Goal: Transaction & Acquisition: Obtain resource

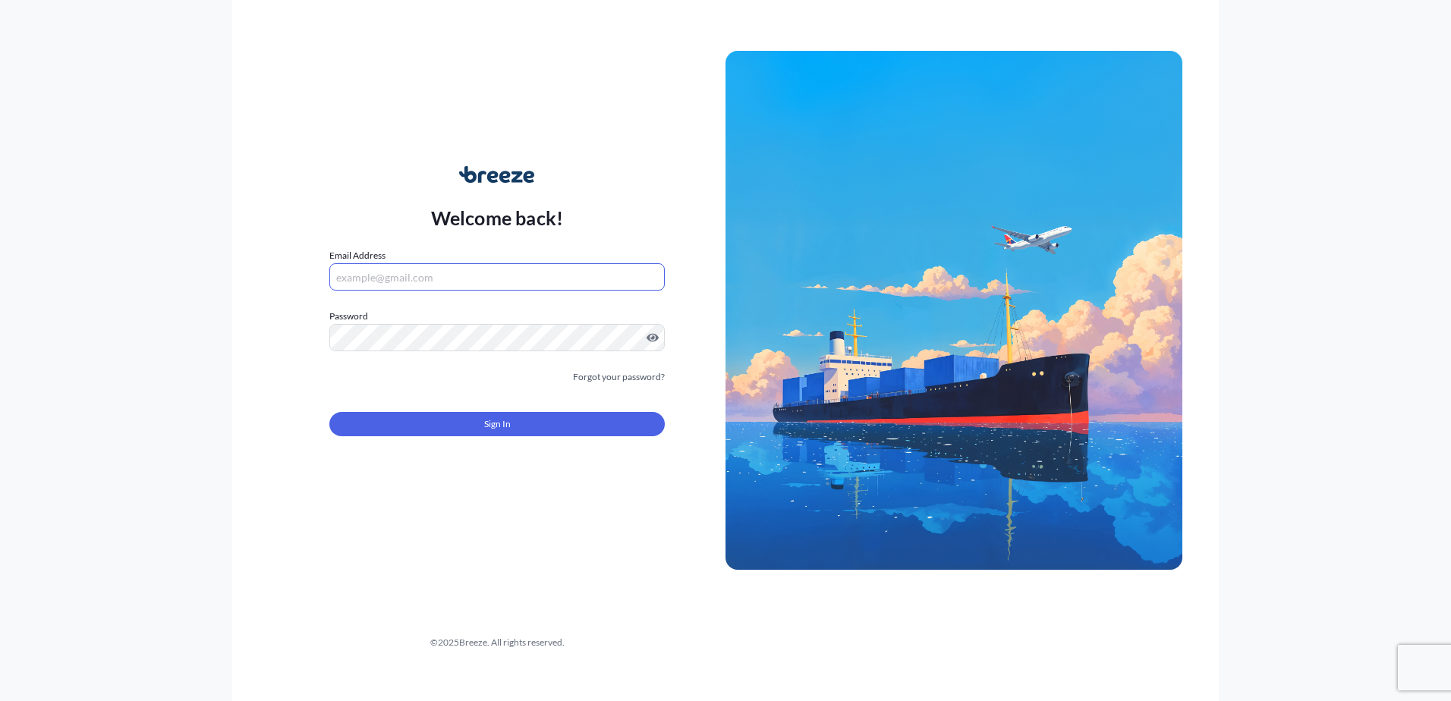
click at [427, 275] on input "Email Address" at bounding box center [496, 276] width 335 height 27
type input "[EMAIL_ADDRESS][DOMAIN_NAME]"
click at [400, 324] on div at bounding box center [496, 337] width 335 height 27
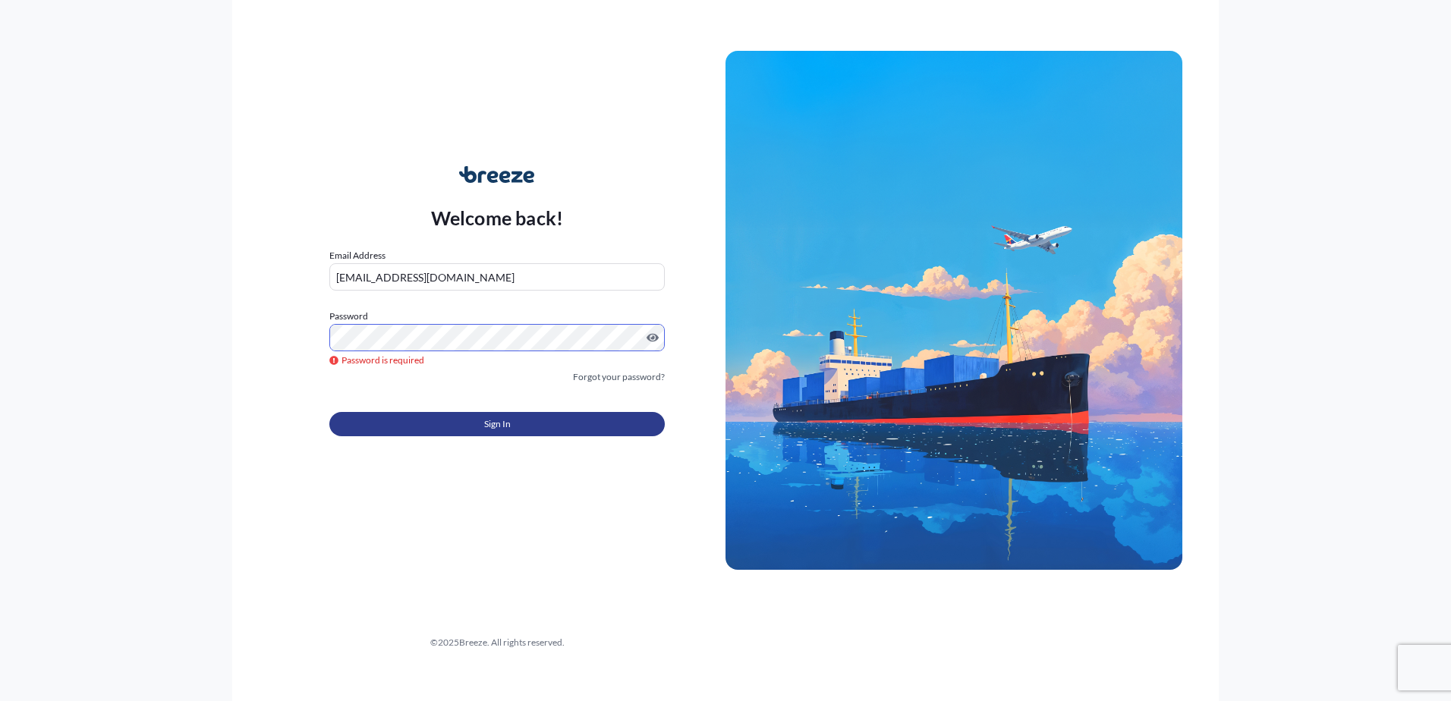
click at [390, 419] on button "Sign In" at bounding box center [496, 424] width 335 height 24
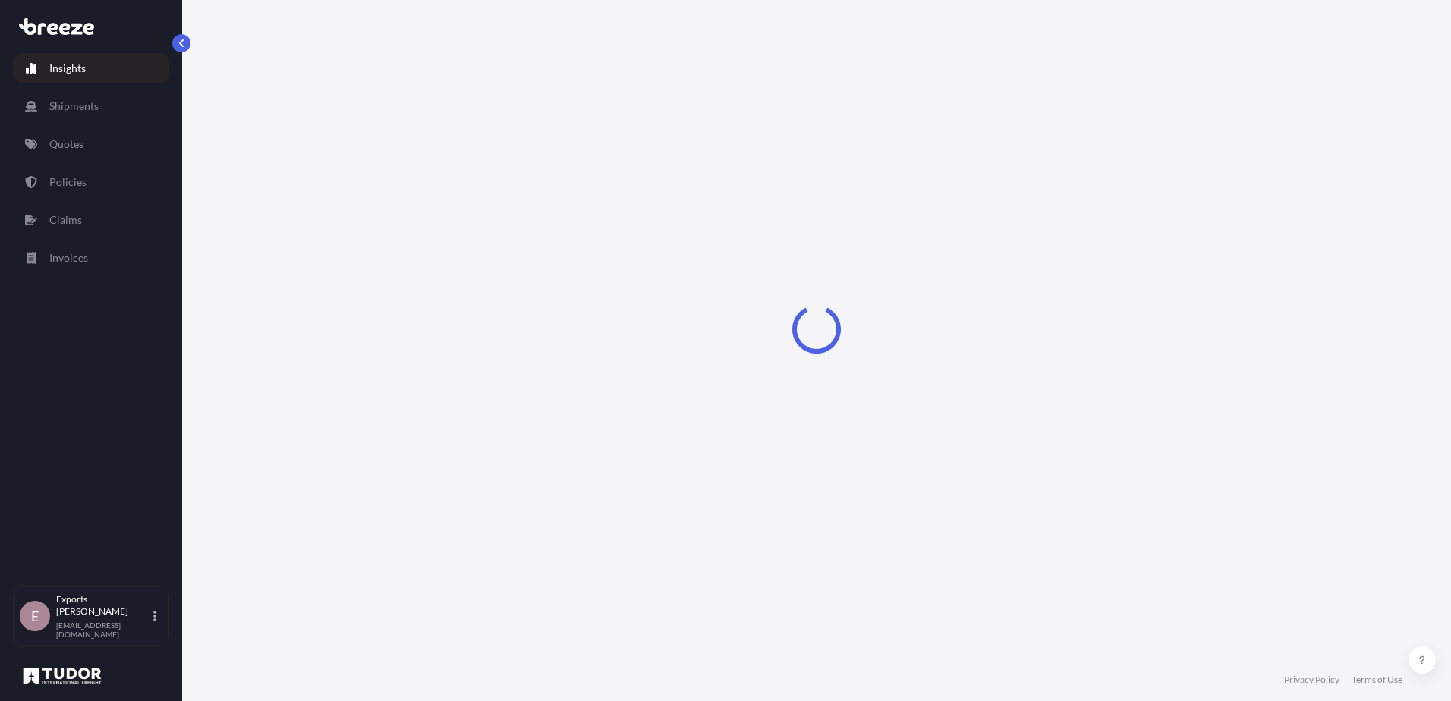
select select "2025"
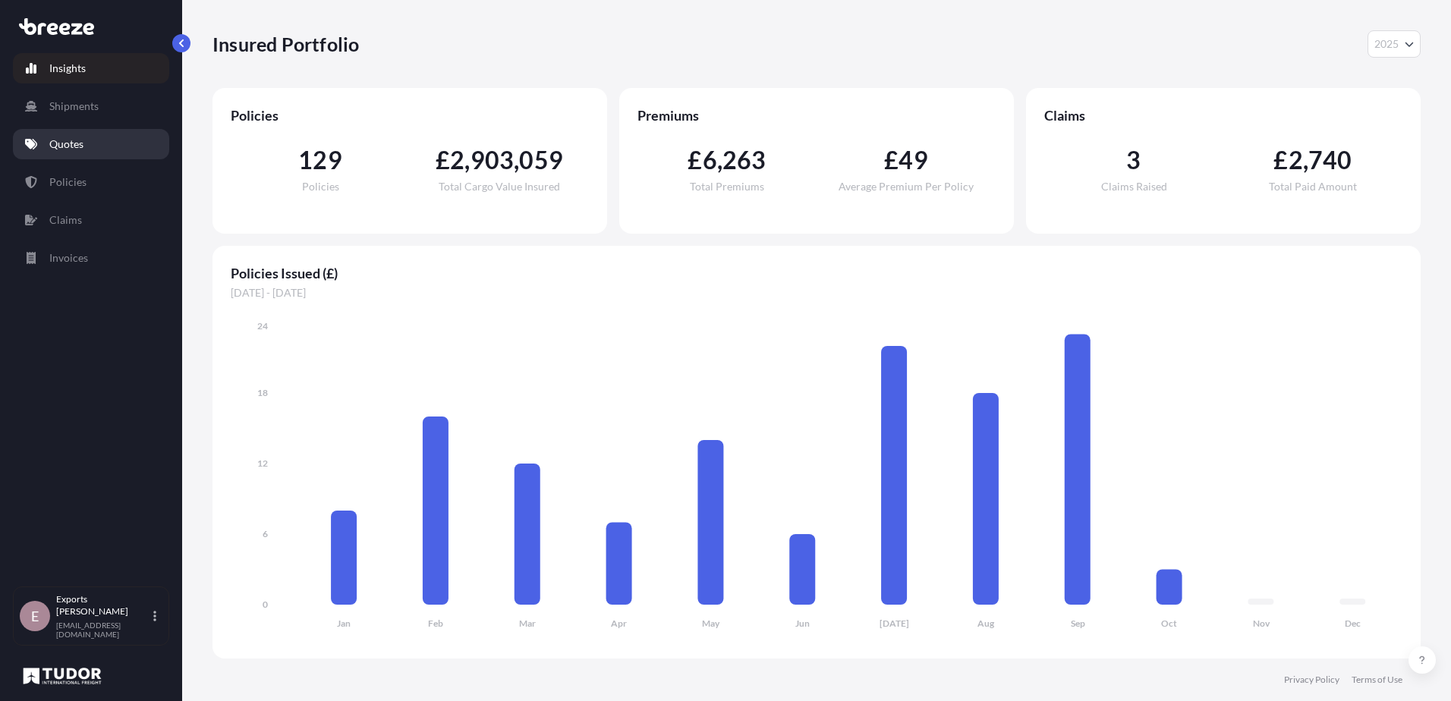
click at [49, 150] on link "Quotes" at bounding box center [91, 144] width 156 height 30
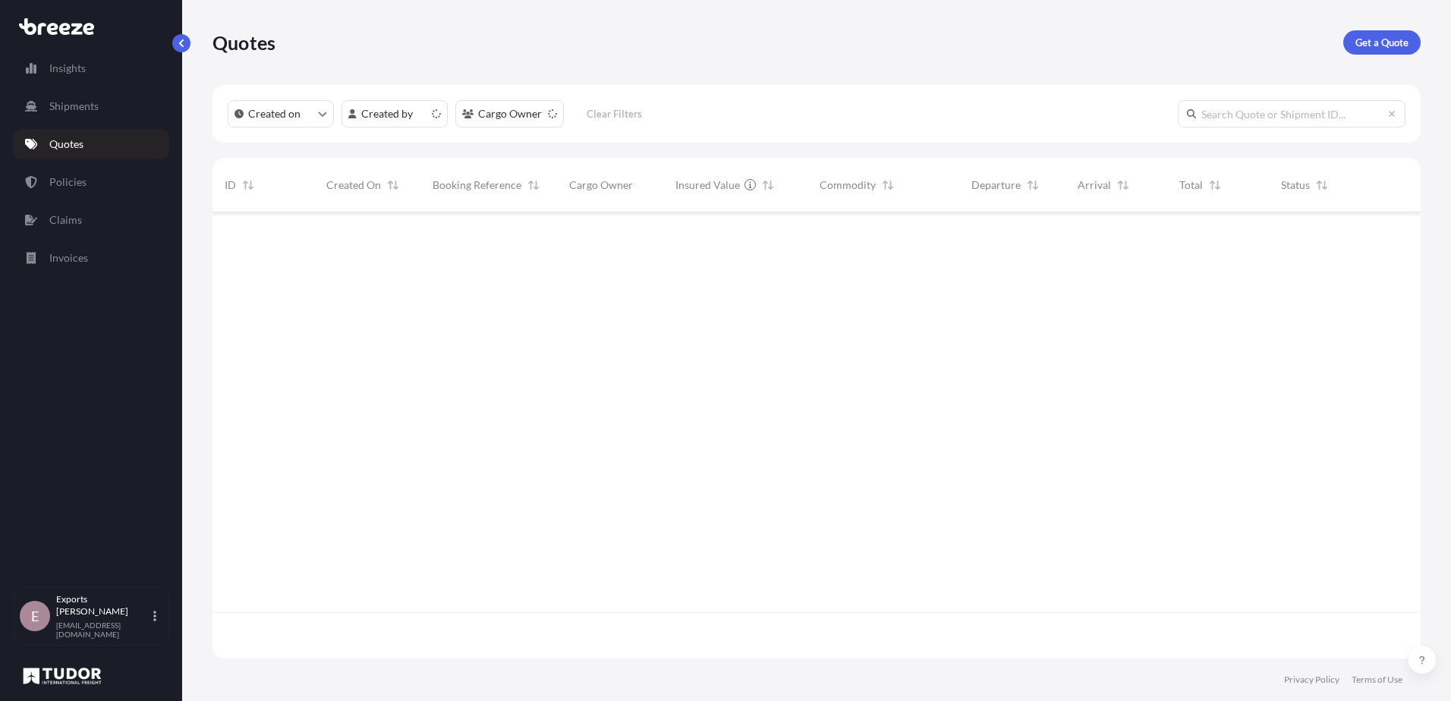
scroll to position [443, 1196]
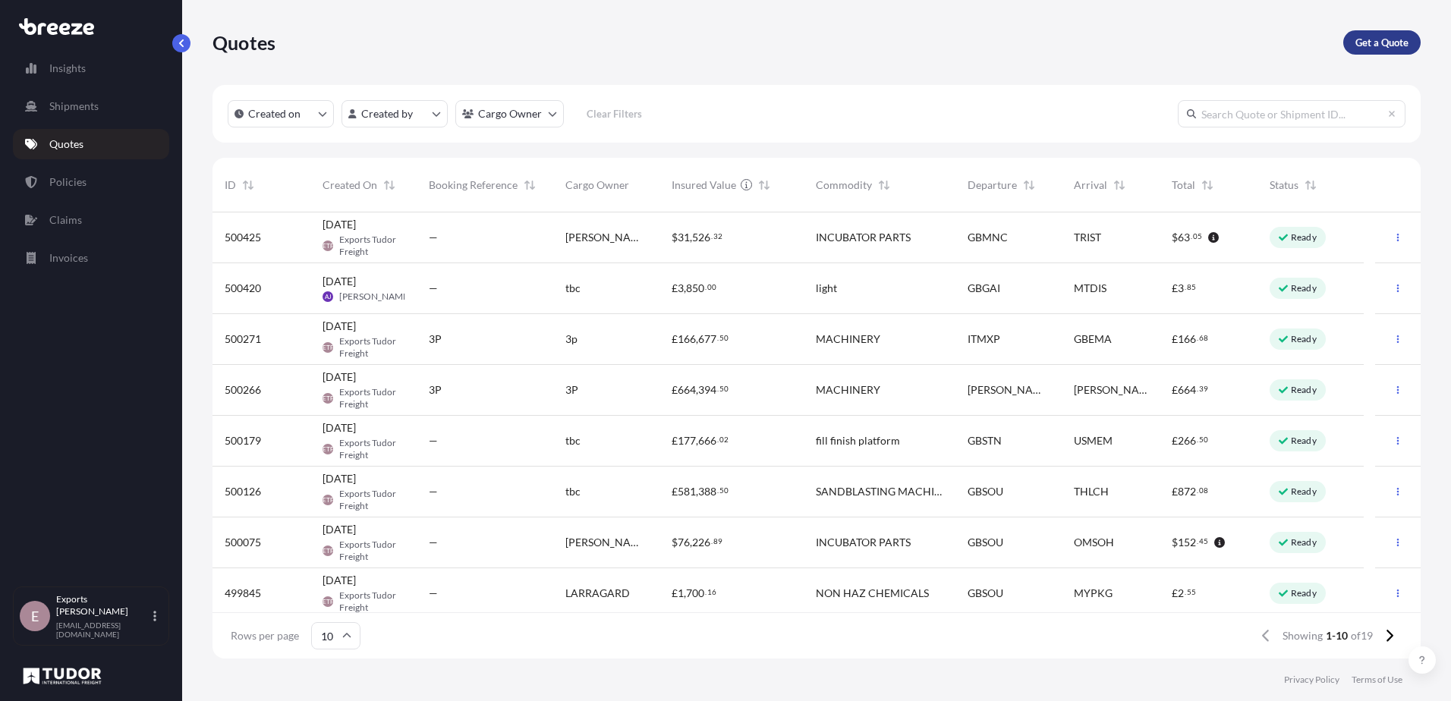
click at [1375, 44] on p "Get a Quote" at bounding box center [1381, 42] width 53 height 15
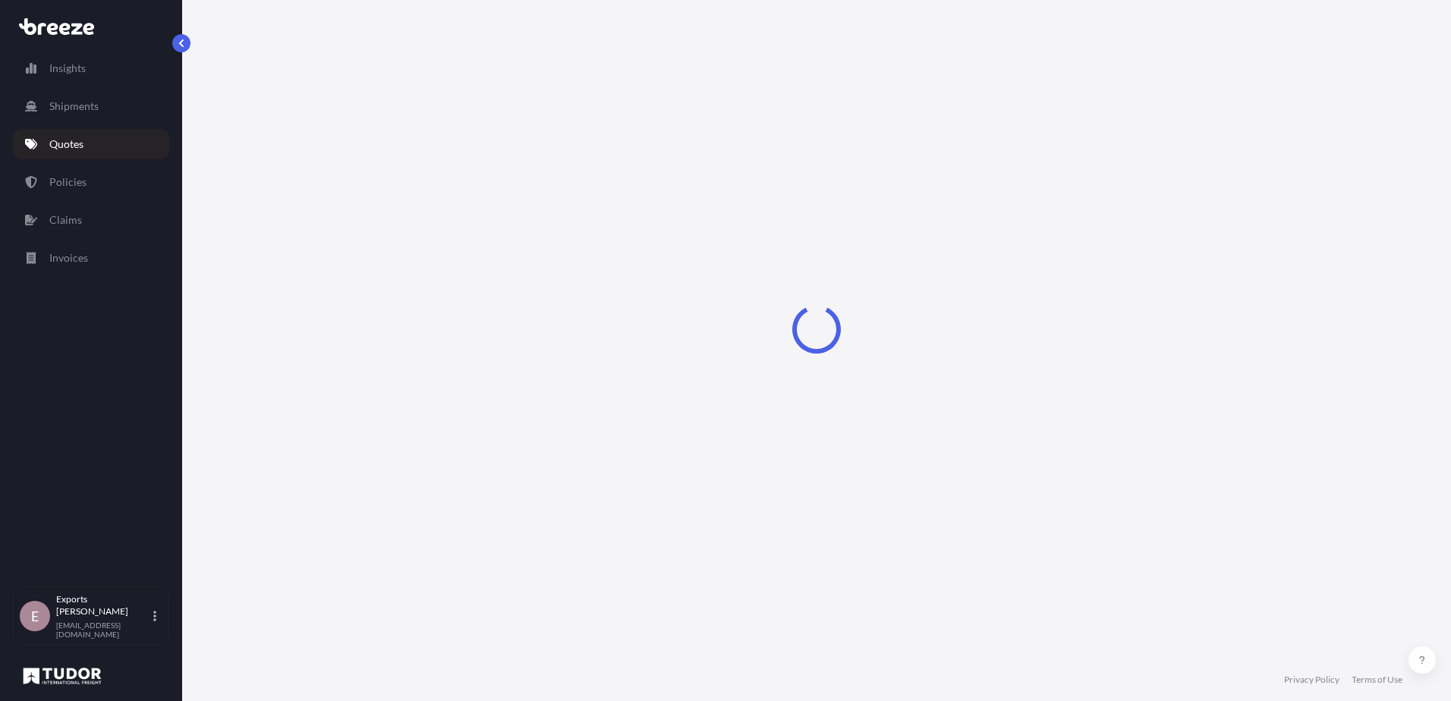
select select "Sea"
select select "1"
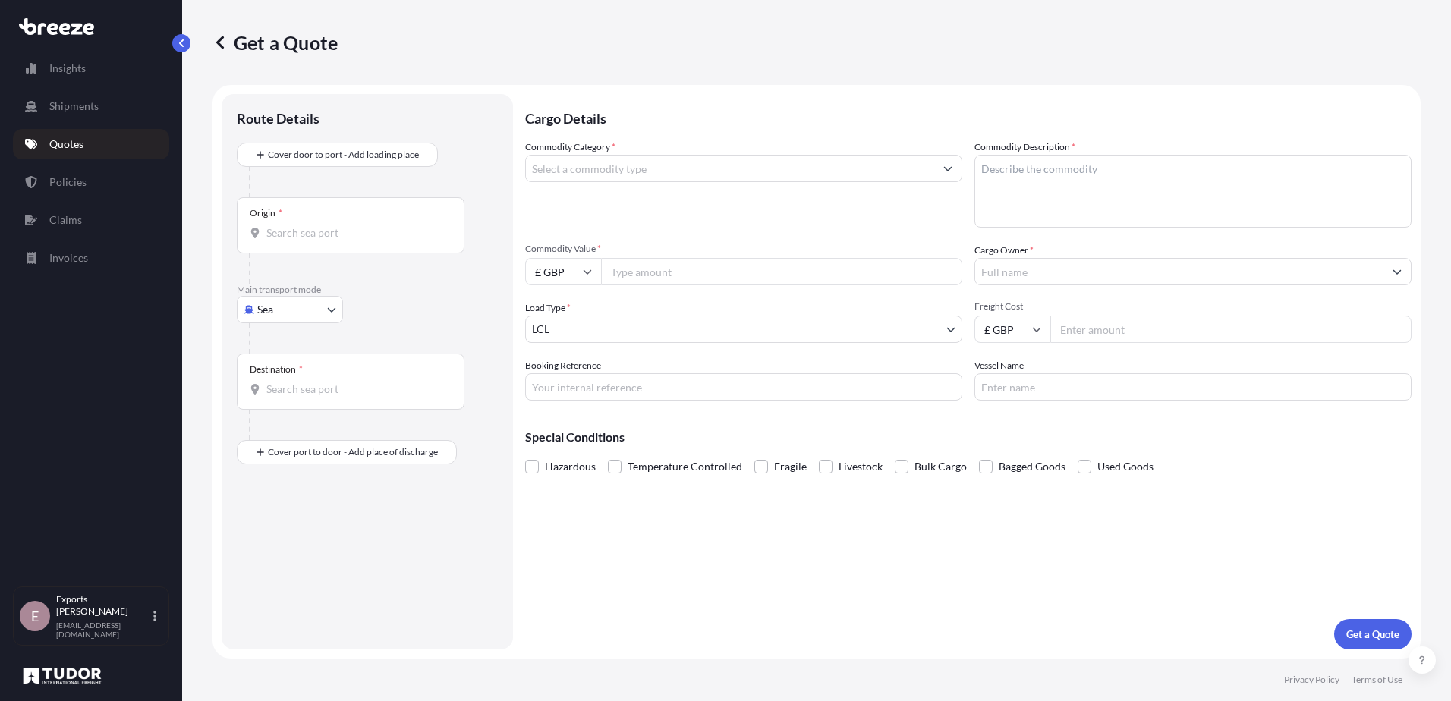
click at [555, 175] on input "Commodity Category *" at bounding box center [730, 168] width 408 height 27
click at [1004, 178] on textarea "Commodity Description *" at bounding box center [1192, 191] width 437 height 73
click at [750, 163] on input "golf equipment" at bounding box center [730, 168] width 408 height 27
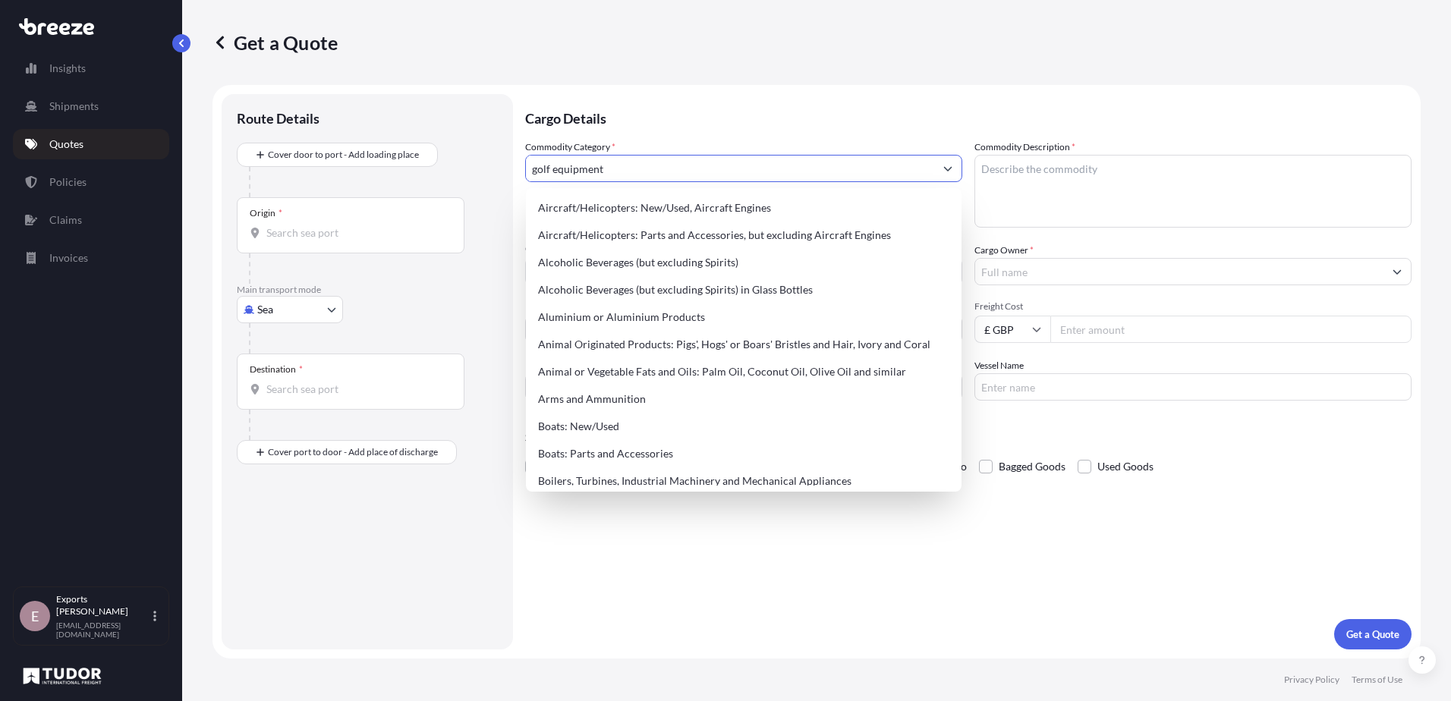
drag, startPoint x: 647, startPoint y: 174, endPoint x: 451, endPoint y: 173, distance: 195.7
click at [451, 173] on form "Route Details Cover door to port - Add loading place Place of loading Road Road…" at bounding box center [816, 372] width 1208 height 574
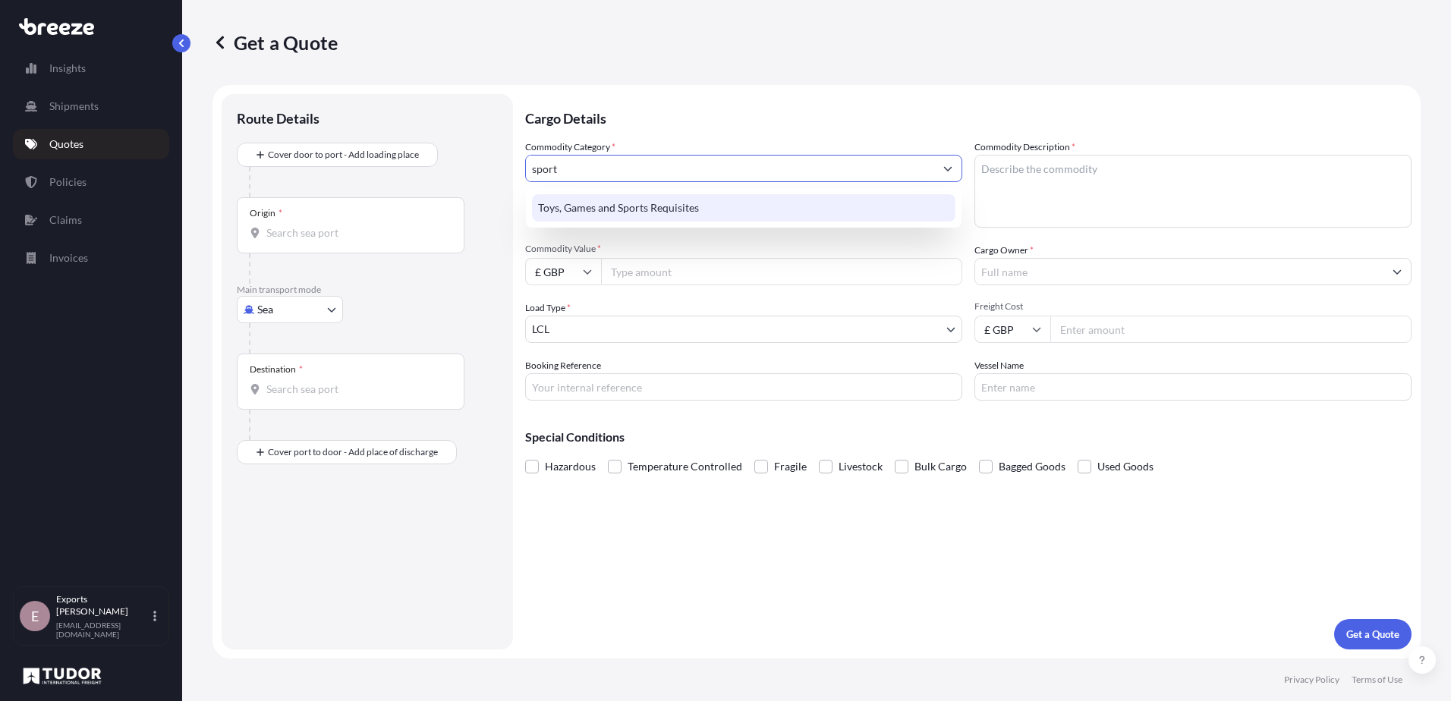
click at [558, 208] on div "Toys, Games and Sports Requisites" at bounding box center [743, 207] width 423 height 27
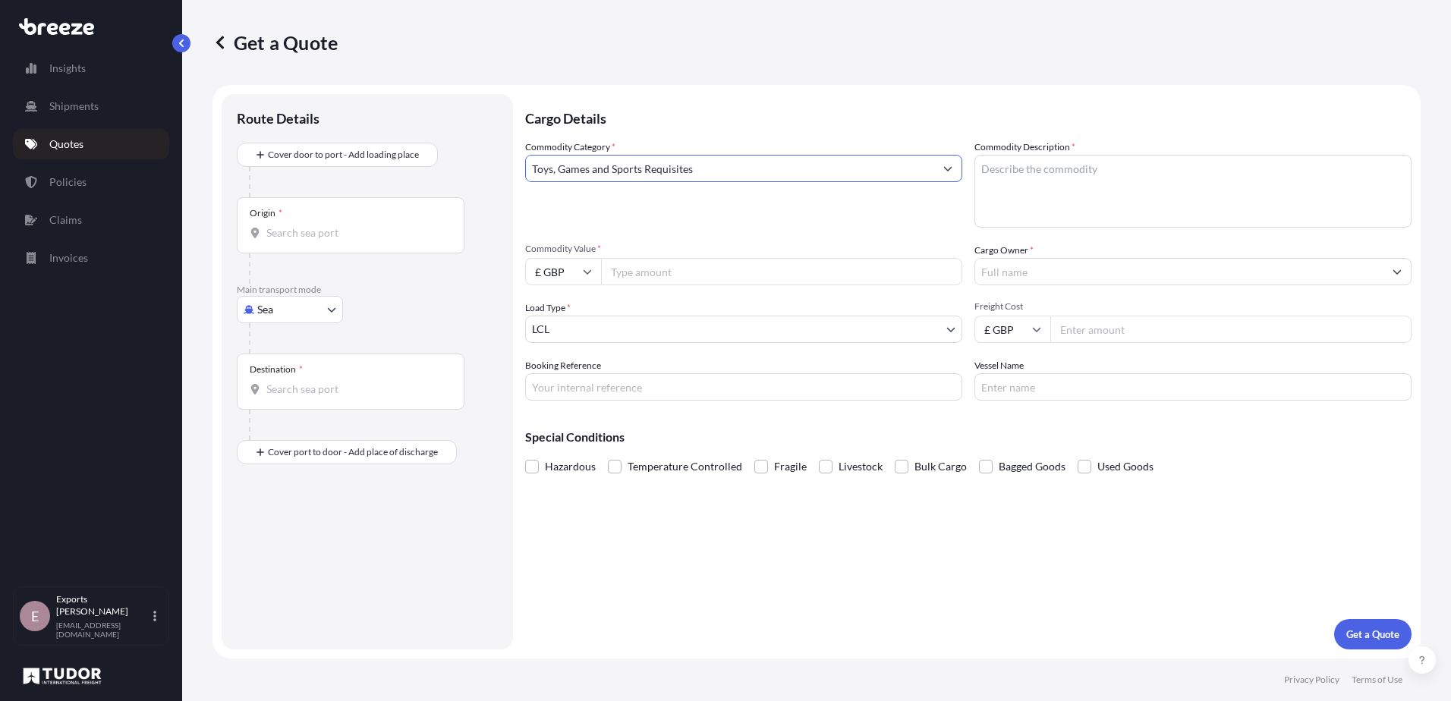
type input "Toys, Games and Sports Requisites"
click at [997, 174] on textarea "Commodity Description *" at bounding box center [1192, 191] width 437 height 73
type textarea "golf equipment"
click at [857, 269] on input "Commodity Value *" at bounding box center [781, 271] width 361 height 27
type input "30000"
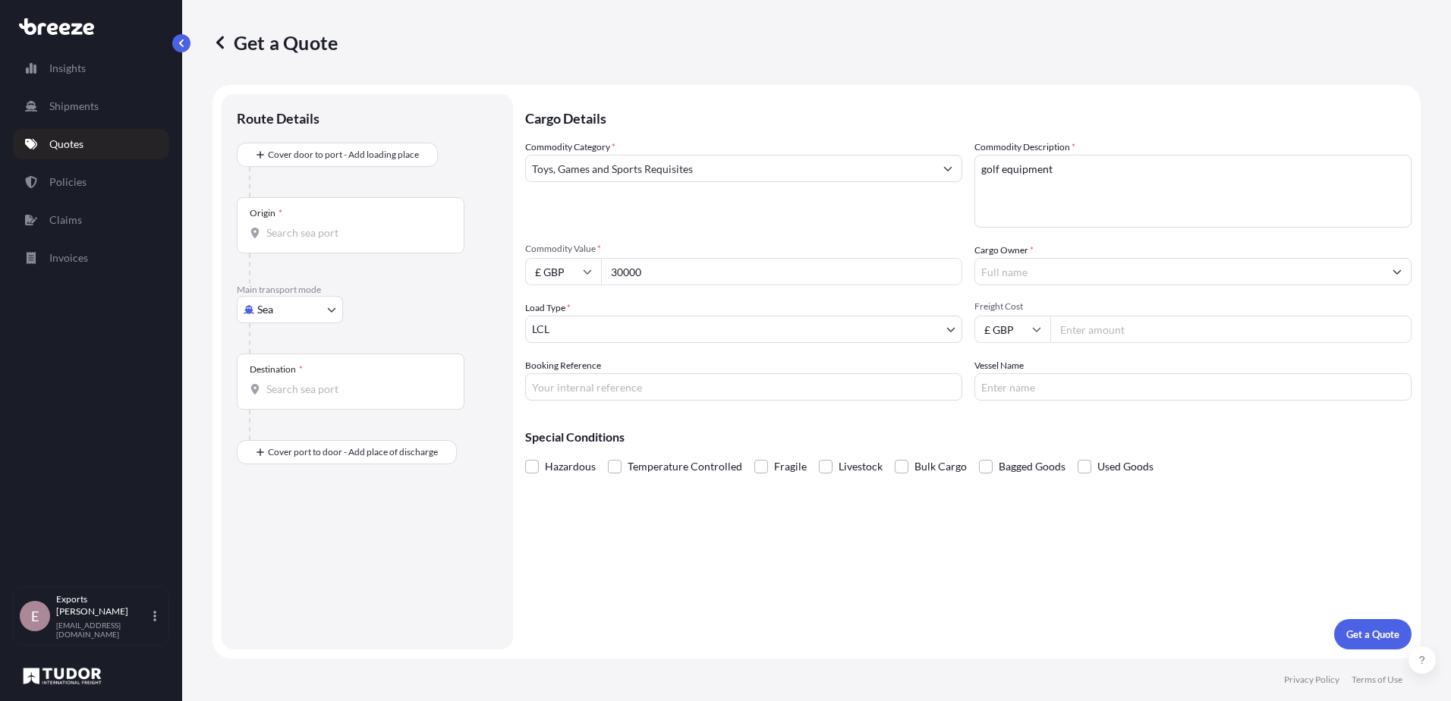
click at [1110, 276] on input "Cargo Owner *" at bounding box center [1179, 271] width 408 height 27
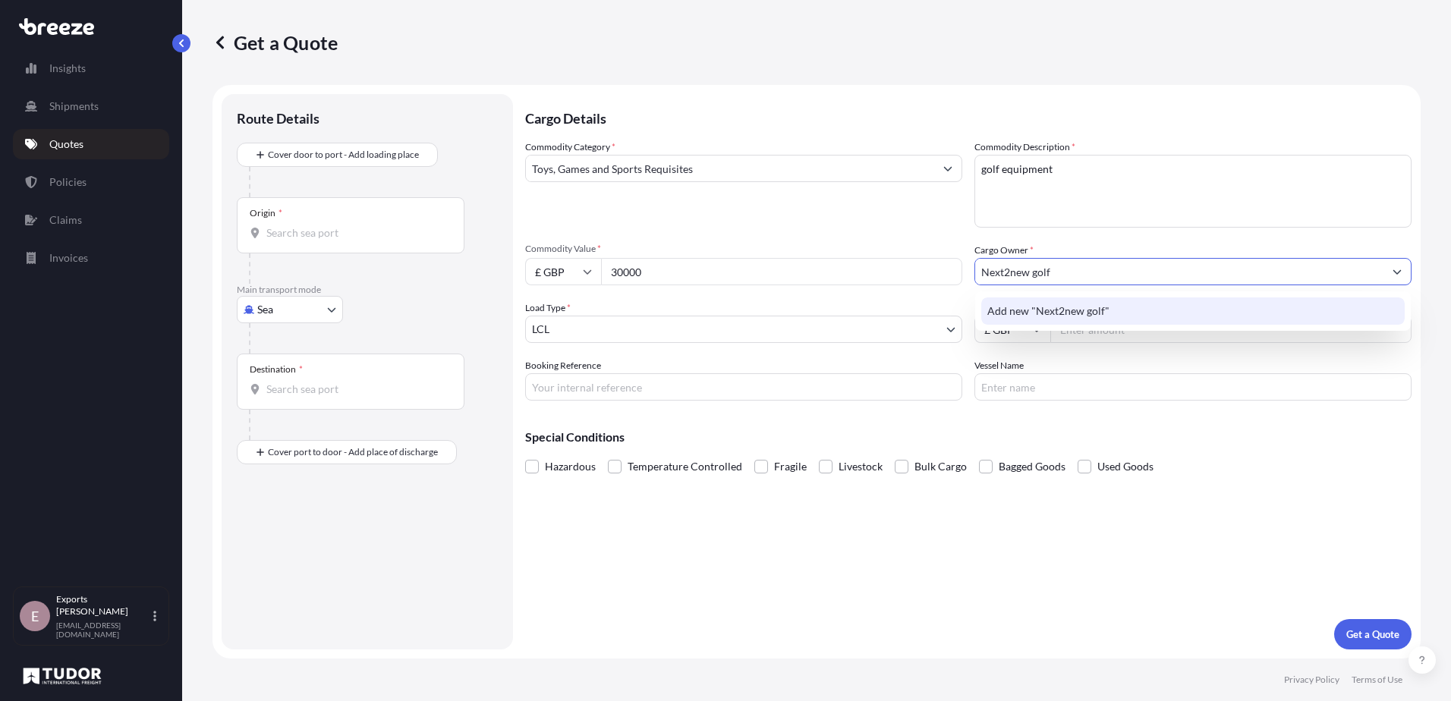
click at [1071, 308] on span "Add new "Next2new golf"" at bounding box center [1048, 310] width 122 height 15
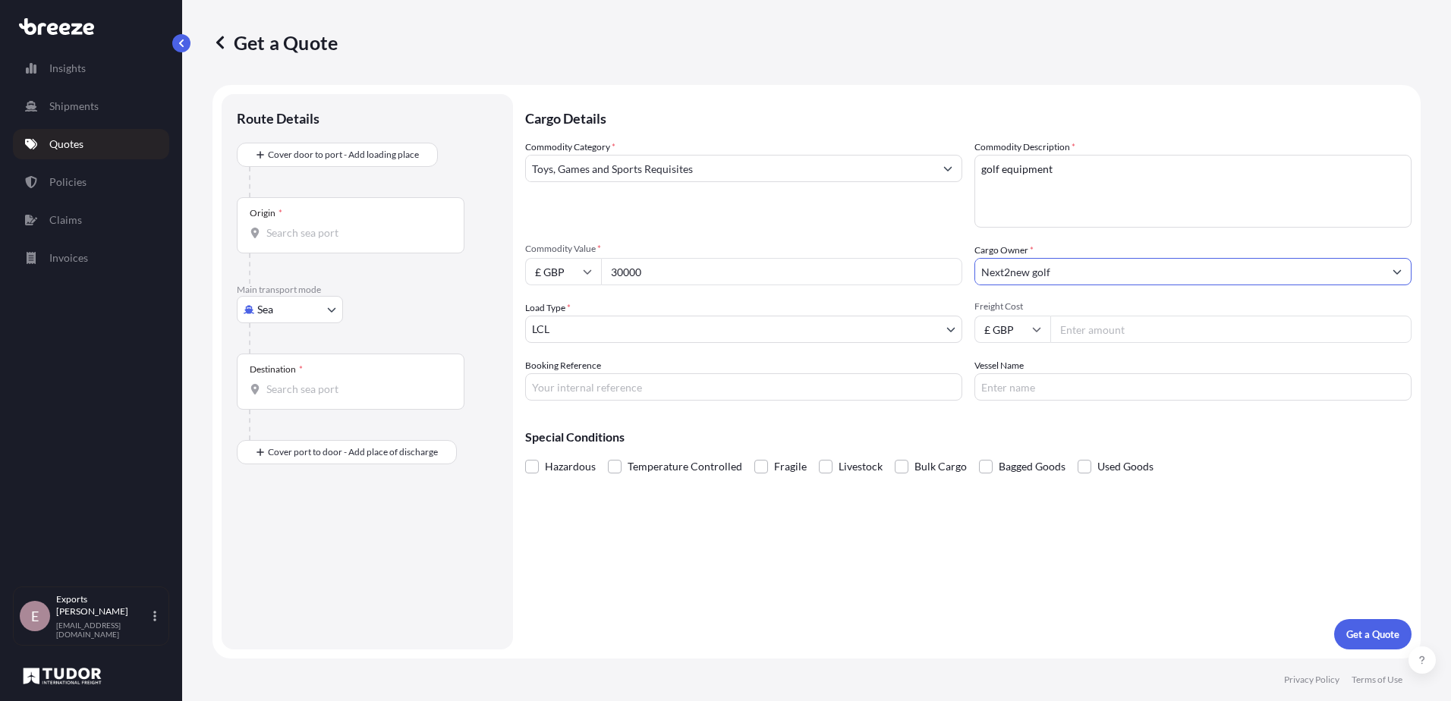
type input "Next2new golf"
click at [734, 329] on body "0 options available. 1 option available. 0 options available. 1 option availabl…" at bounding box center [725, 350] width 1451 height 701
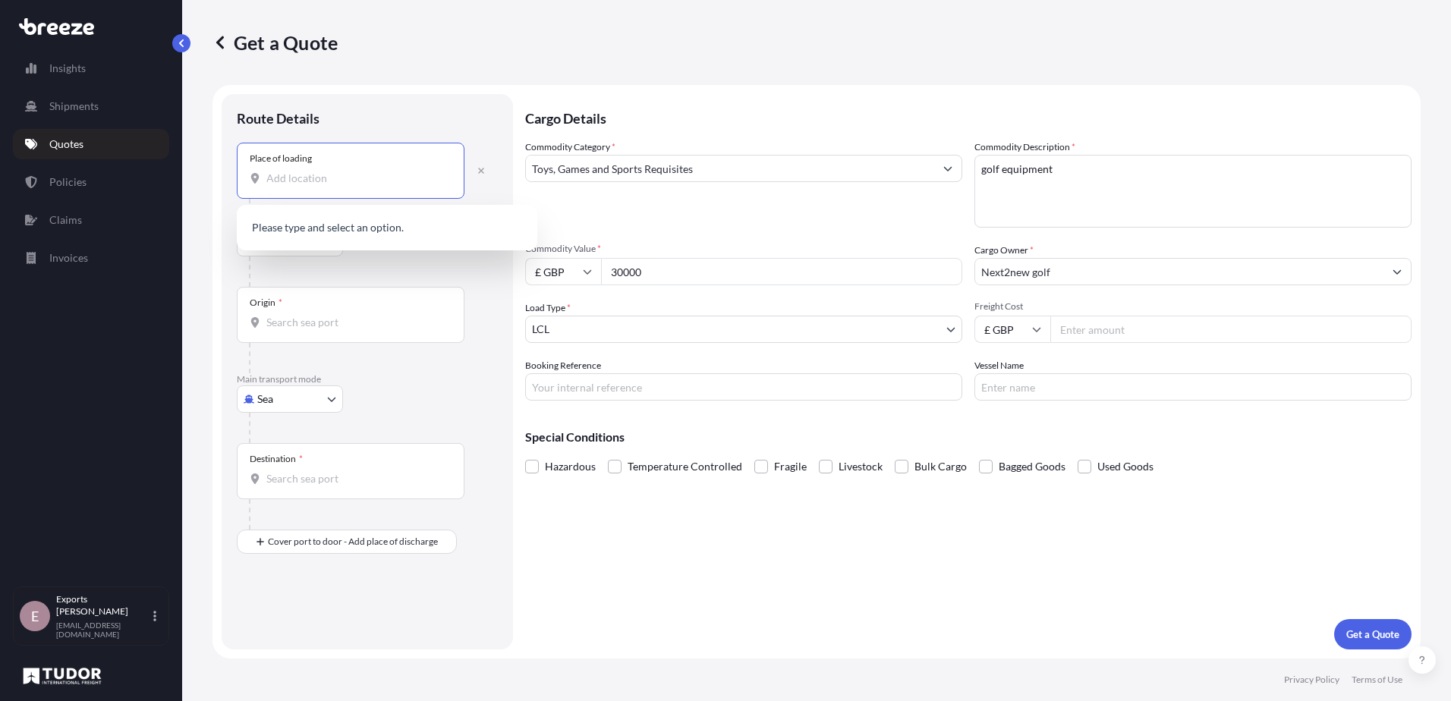
click at [341, 175] on input "Place of loading" at bounding box center [355, 178] width 179 height 15
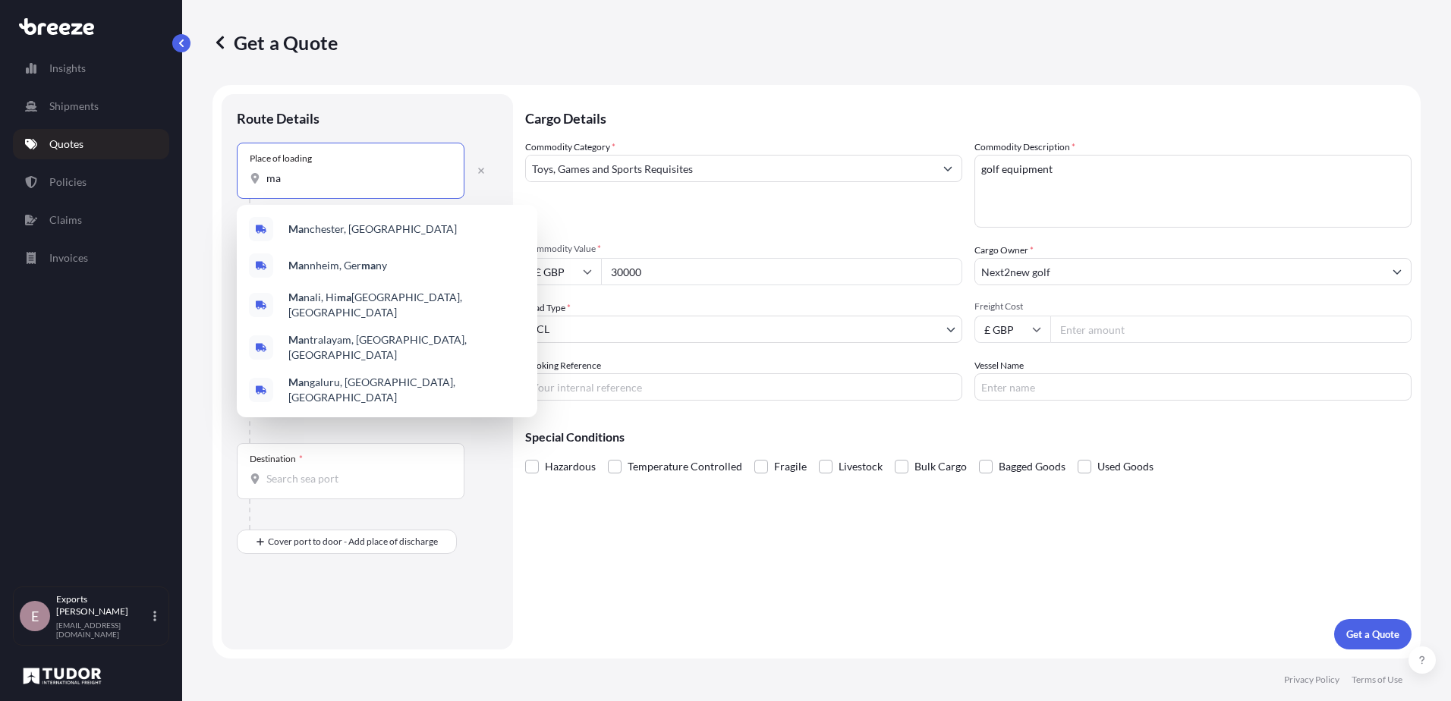
type input "m"
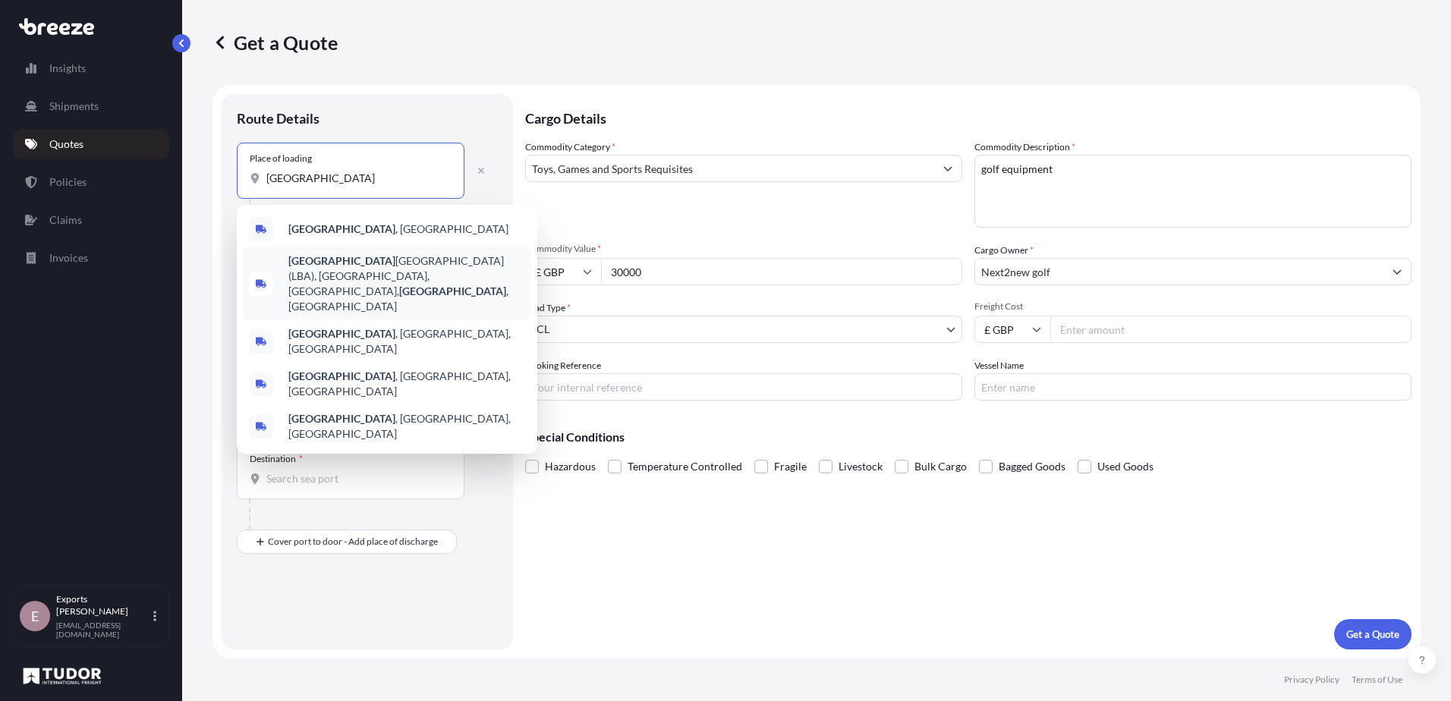
click at [301, 274] on span "[GEOGRAPHIC_DATA] (LBA), [GEOGRAPHIC_DATA], [GEOGRAPHIC_DATA], [GEOGRAPHIC_DATA…" at bounding box center [406, 283] width 237 height 61
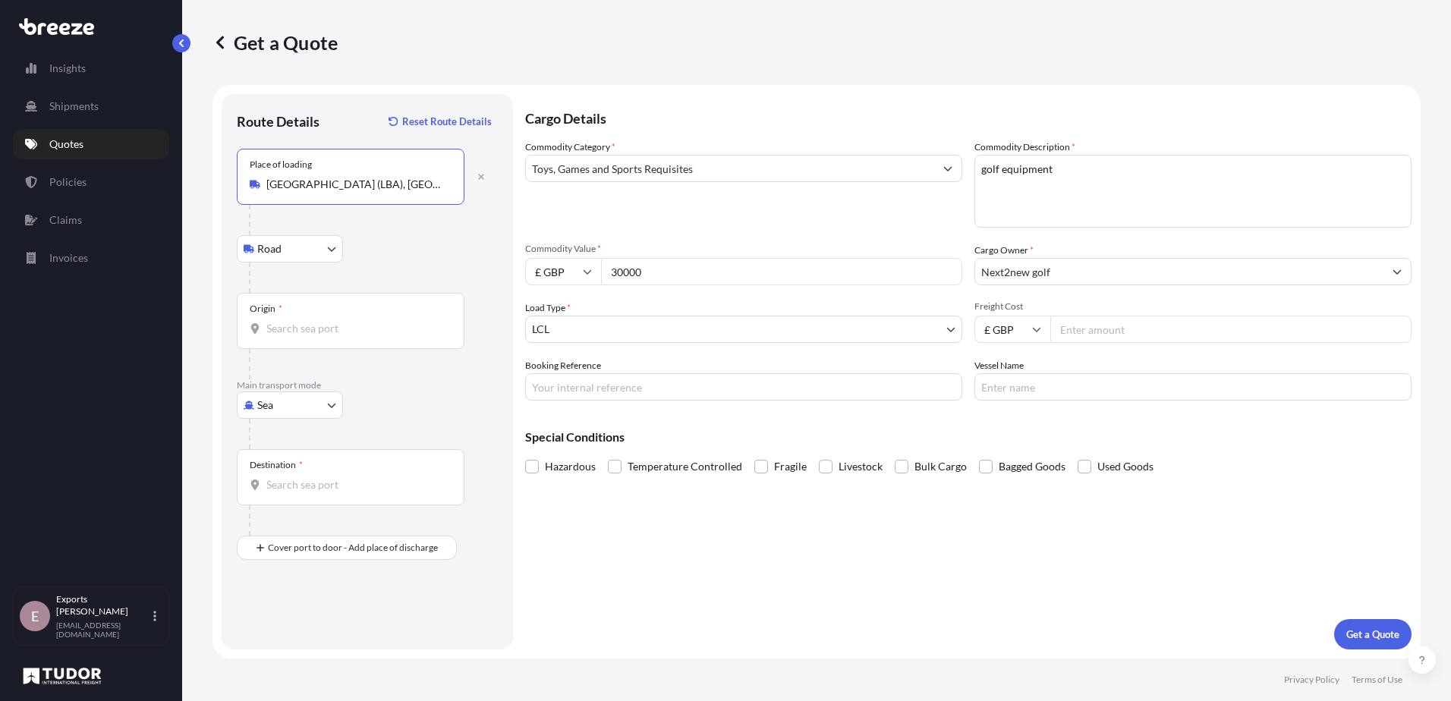
type input "[GEOGRAPHIC_DATA] (LBA), [GEOGRAPHIC_DATA], [GEOGRAPHIC_DATA], [GEOGRAPHIC_DATA…"
click at [306, 252] on body "5 options available. 0 options available. 5 options available. Insights Shipmen…" at bounding box center [725, 350] width 1451 height 701
click at [479, 175] on icon "button" at bounding box center [481, 177] width 6 height 6
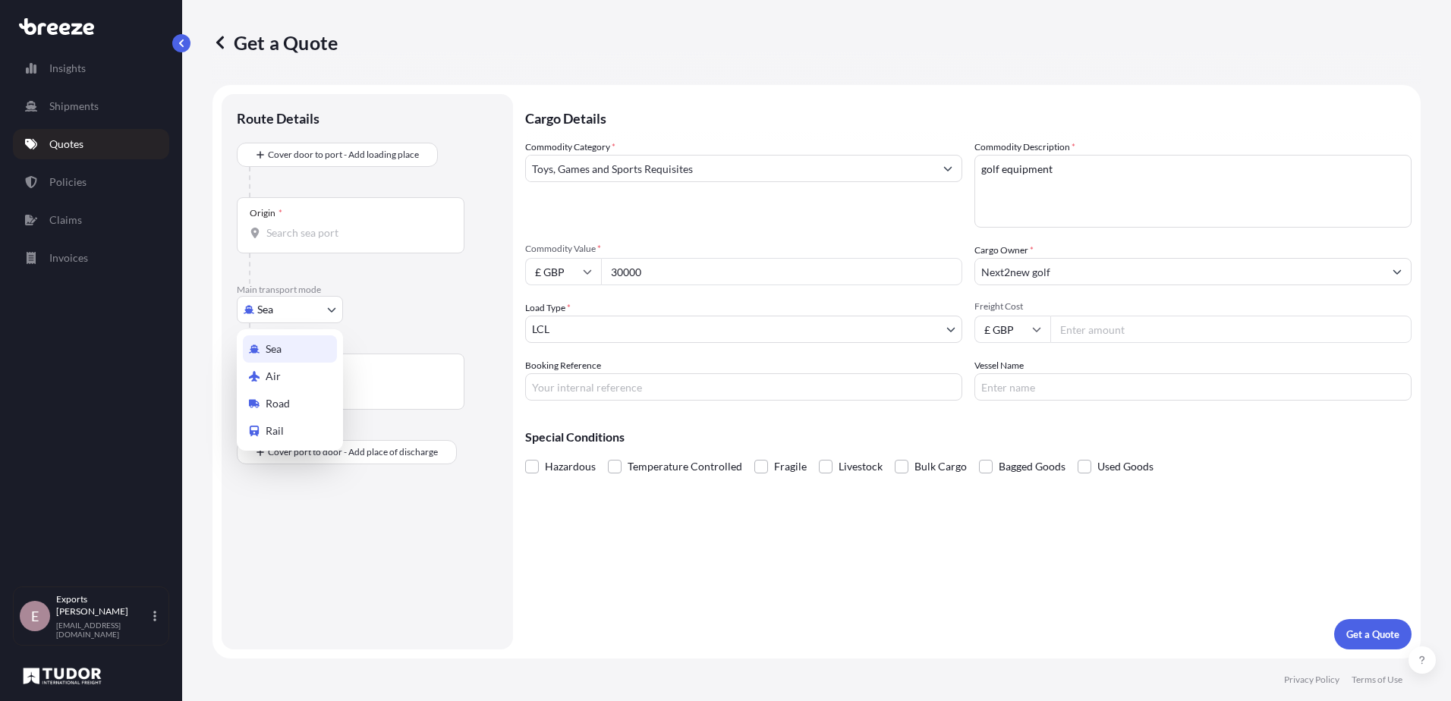
click at [332, 309] on body "5 options available. Insights Shipments Quotes Policies Claims Invoices E Expor…" at bounding box center [725, 350] width 1451 height 701
click at [292, 373] on div "Air" at bounding box center [290, 376] width 94 height 27
select select "Air"
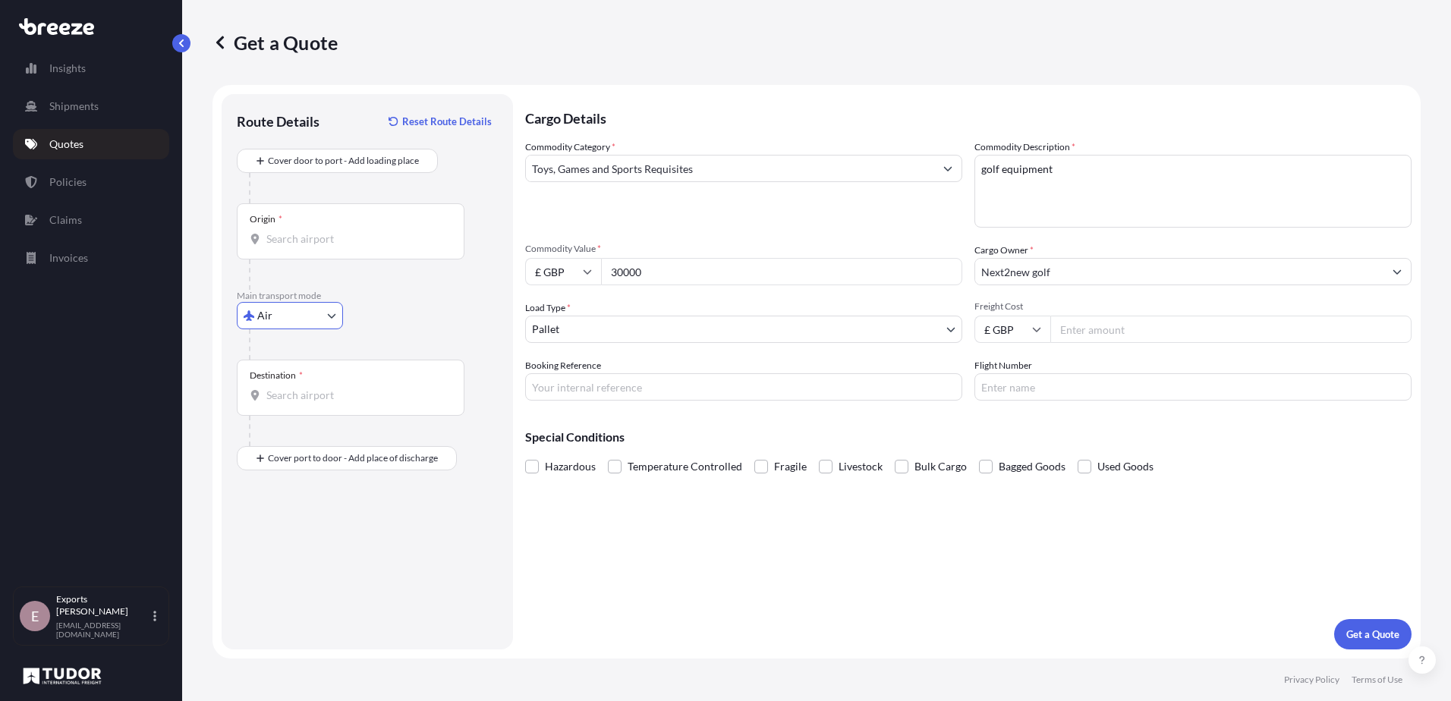
click at [337, 209] on div "Origin *" at bounding box center [351, 231] width 228 height 56
click at [337, 231] on input "Origin *" at bounding box center [355, 238] width 179 height 15
type input "GBLBA - [GEOGRAPHIC_DATA], [GEOGRAPHIC_DATA]"
click at [352, 401] on input "Destination *" at bounding box center [355, 395] width 179 height 15
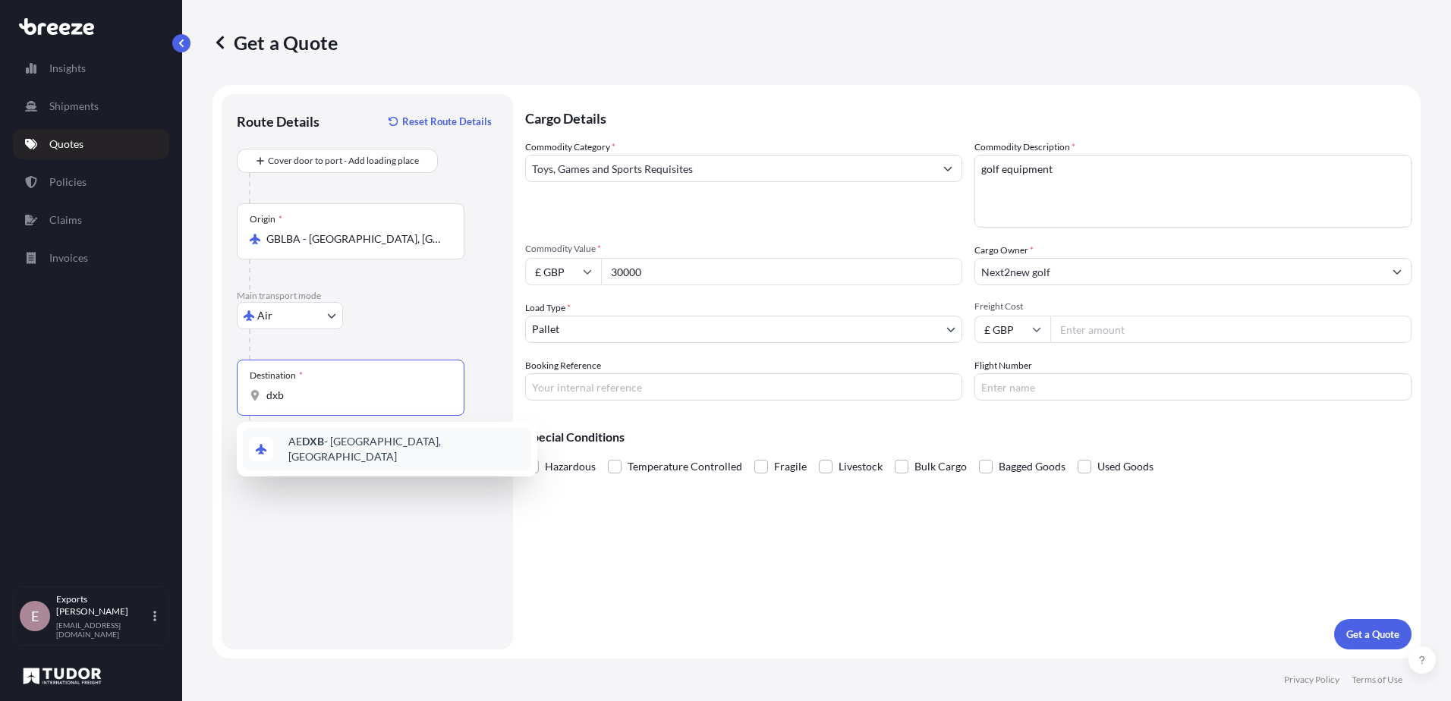
click at [355, 444] on span "AE DXB - [GEOGRAPHIC_DATA], [GEOGRAPHIC_DATA]" at bounding box center [406, 449] width 237 height 30
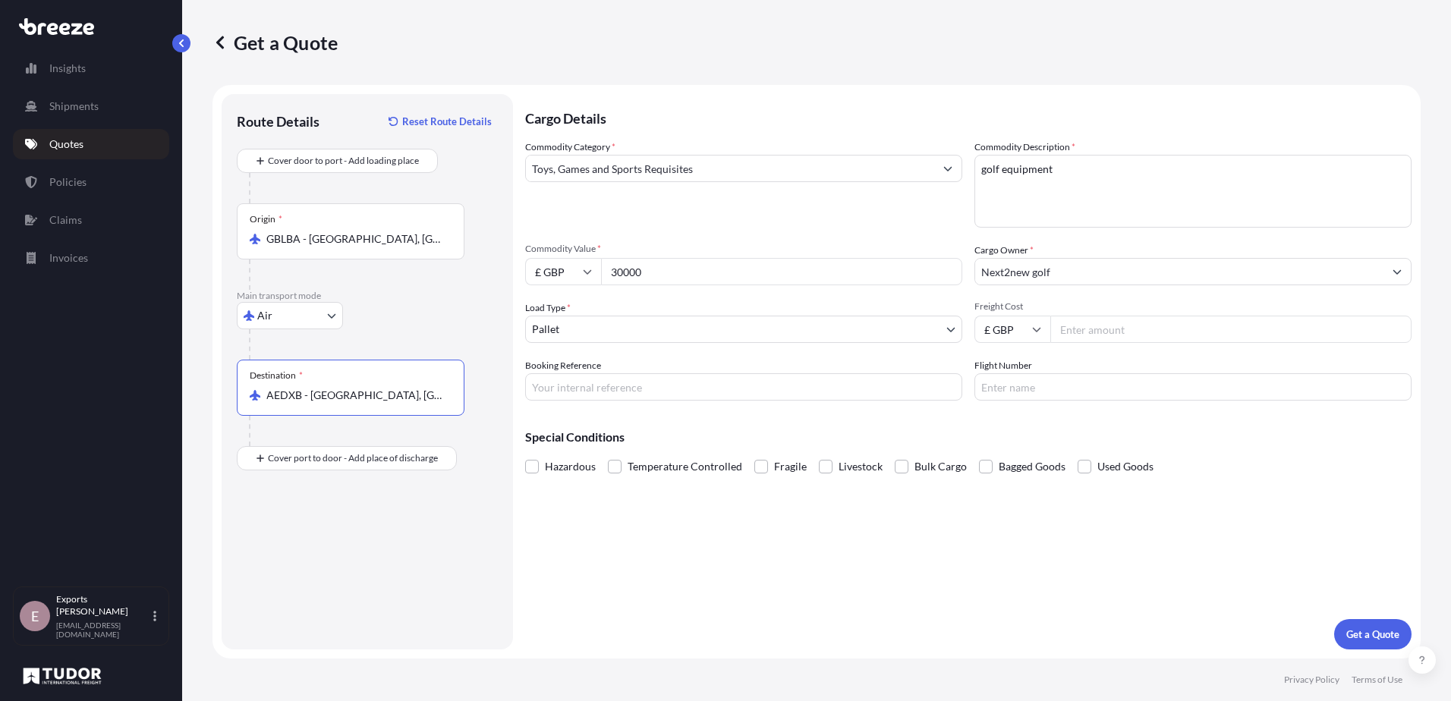
type input "AEDXB - [GEOGRAPHIC_DATA], [GEOGRAPHIC_DATA]"
click at [1096, 329] on input "Freight Cost" at bounding box center [1230, 329] width 361 height 27
type input "400"
click at [904, 470] on span at bounding box center [901, 467] width 14 height 14
click at [894, 455] on input "Bulk Cargo" at bounding box center [894, 455] width 0 height 0
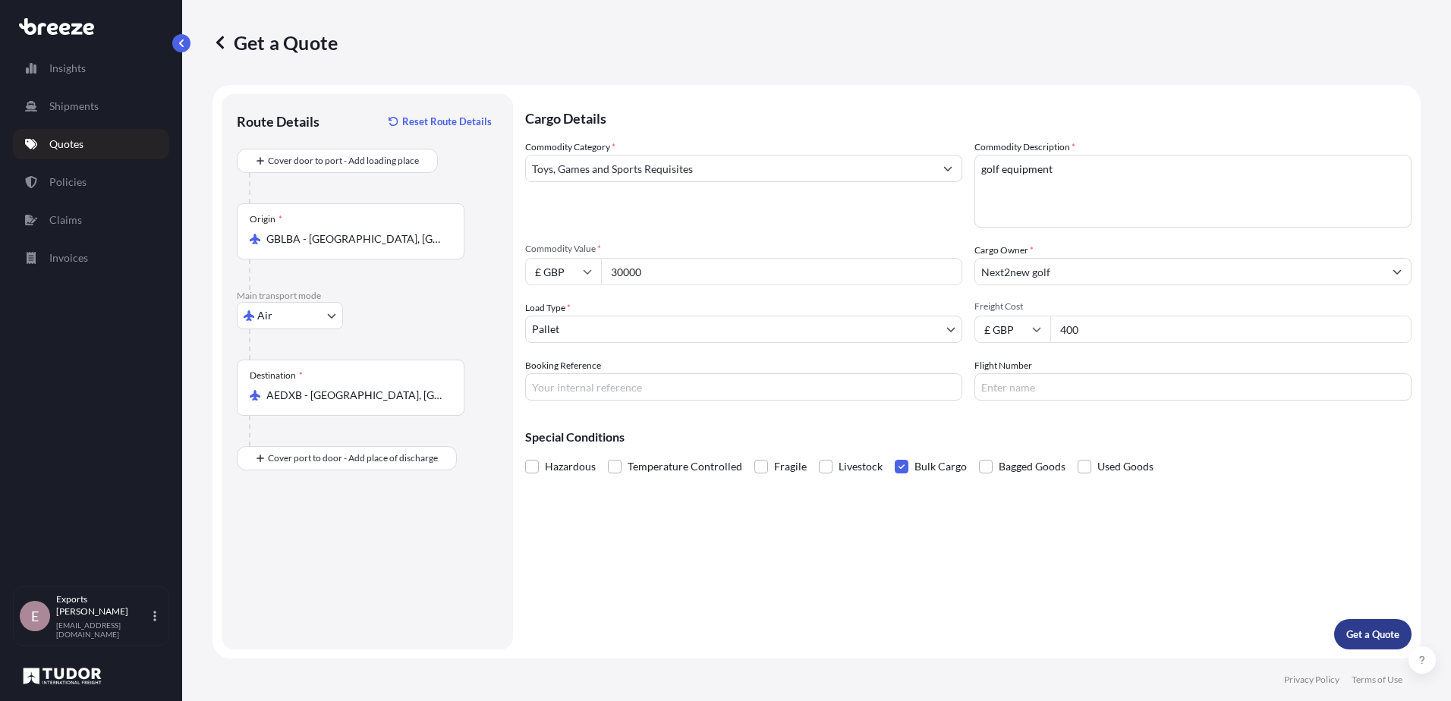
click at [1366, 628] on p "Get a Quote" at bounding box center [1372, 634] width 53 height 15
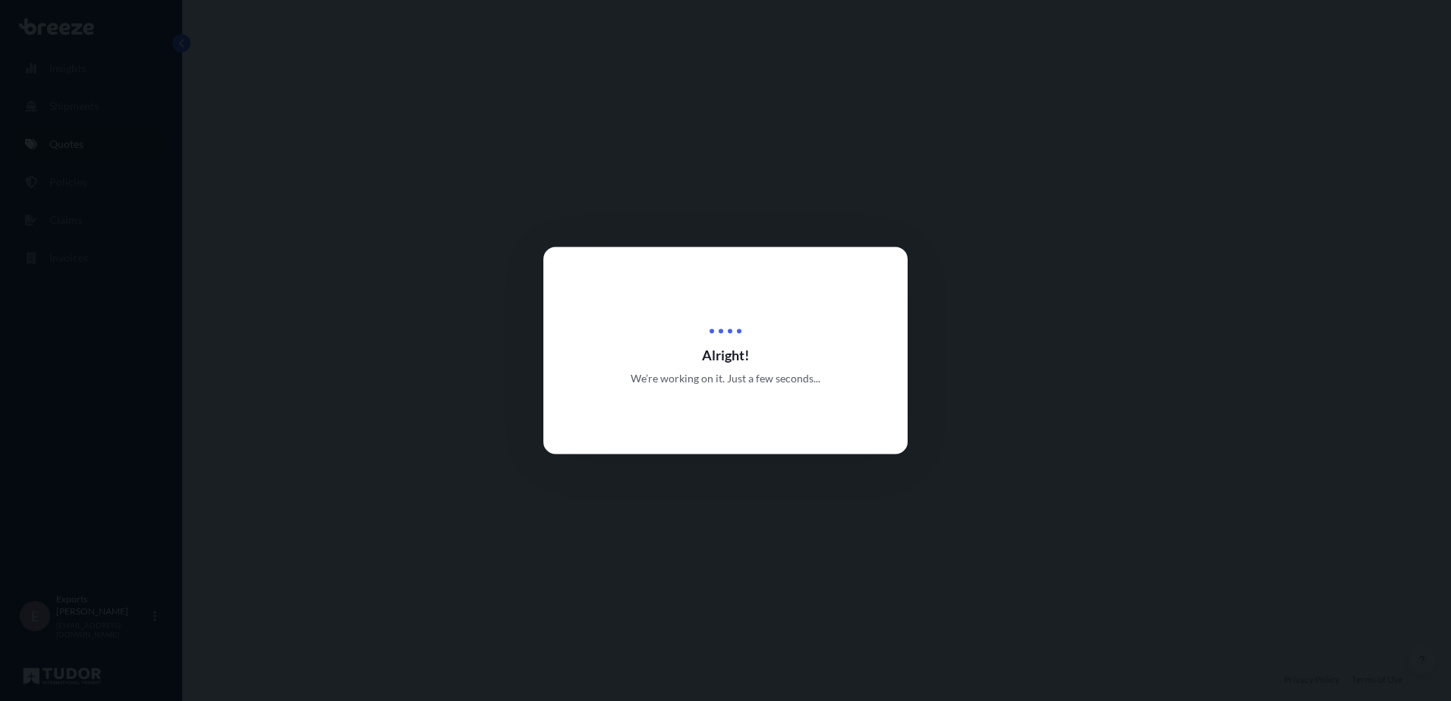
select select "Air"
select select "1"
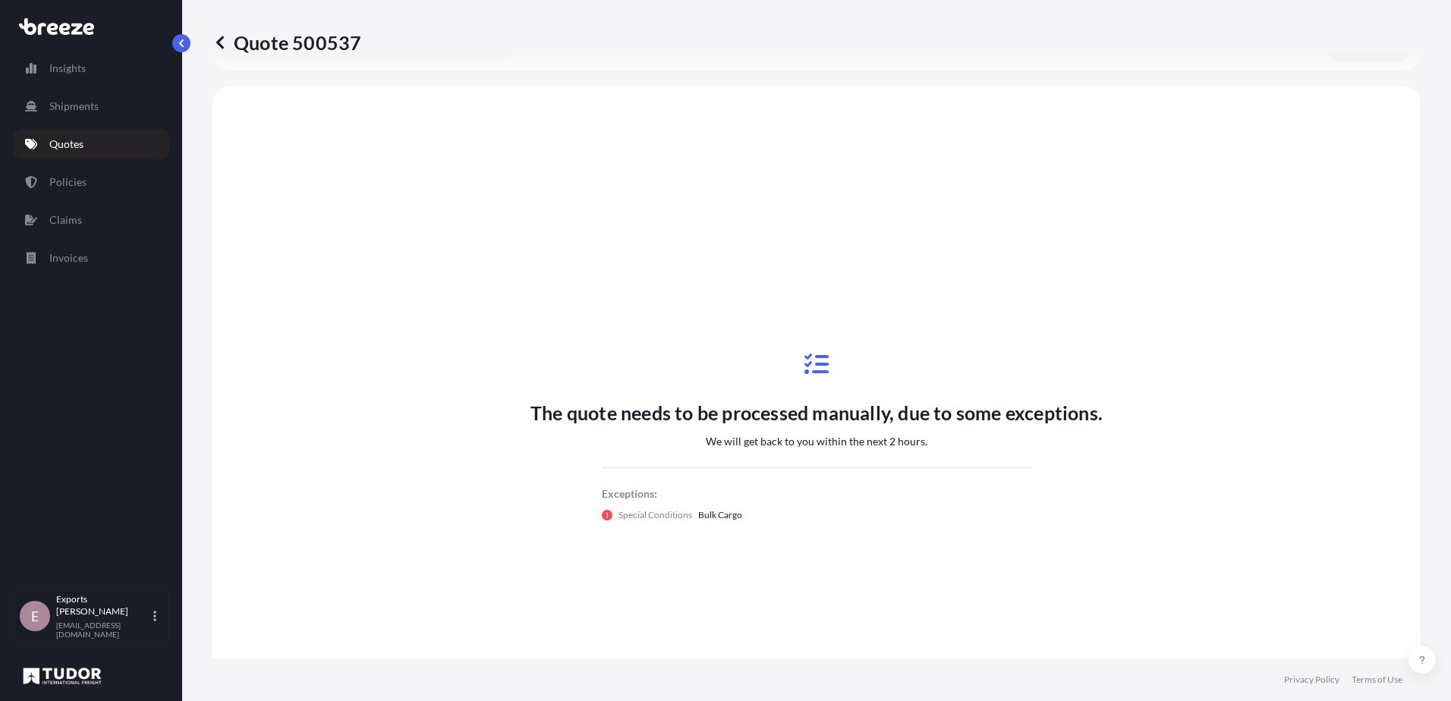
scroll to position [457, 0]
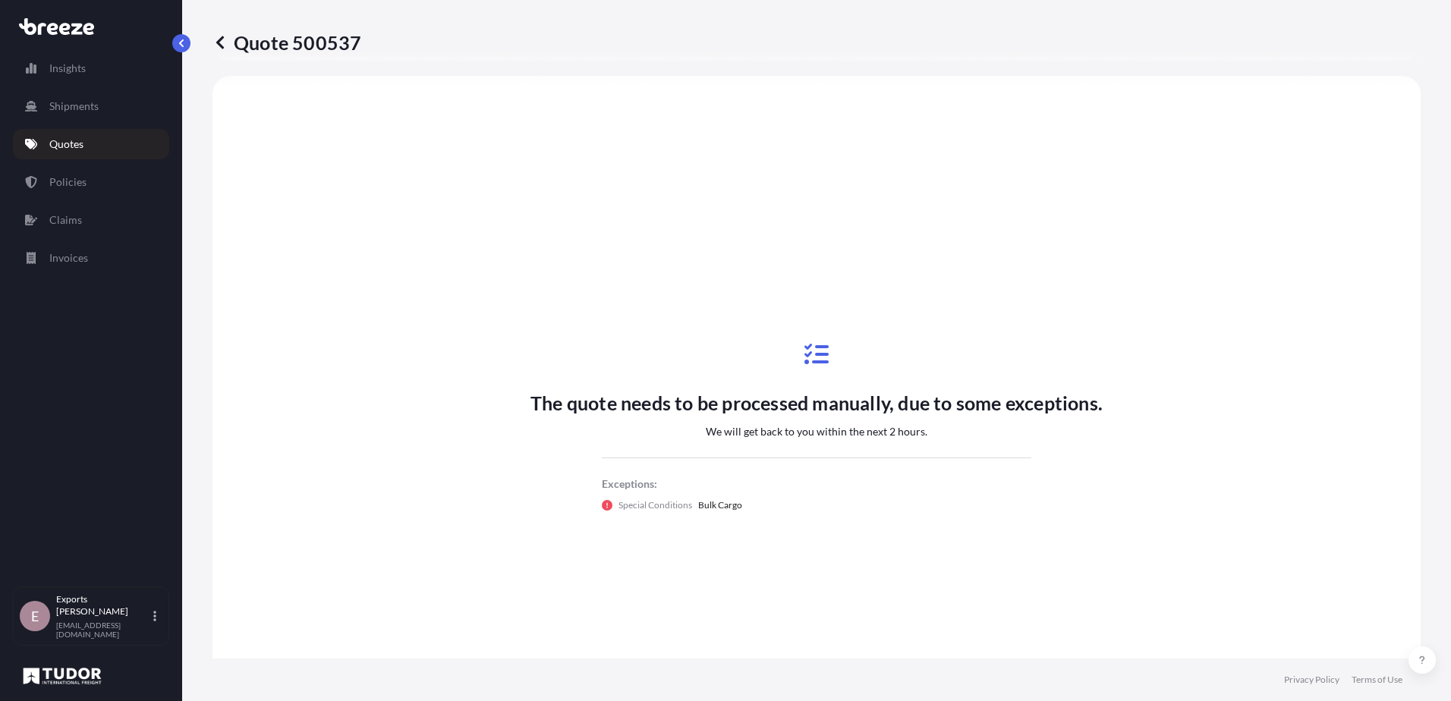
select select "Sea"
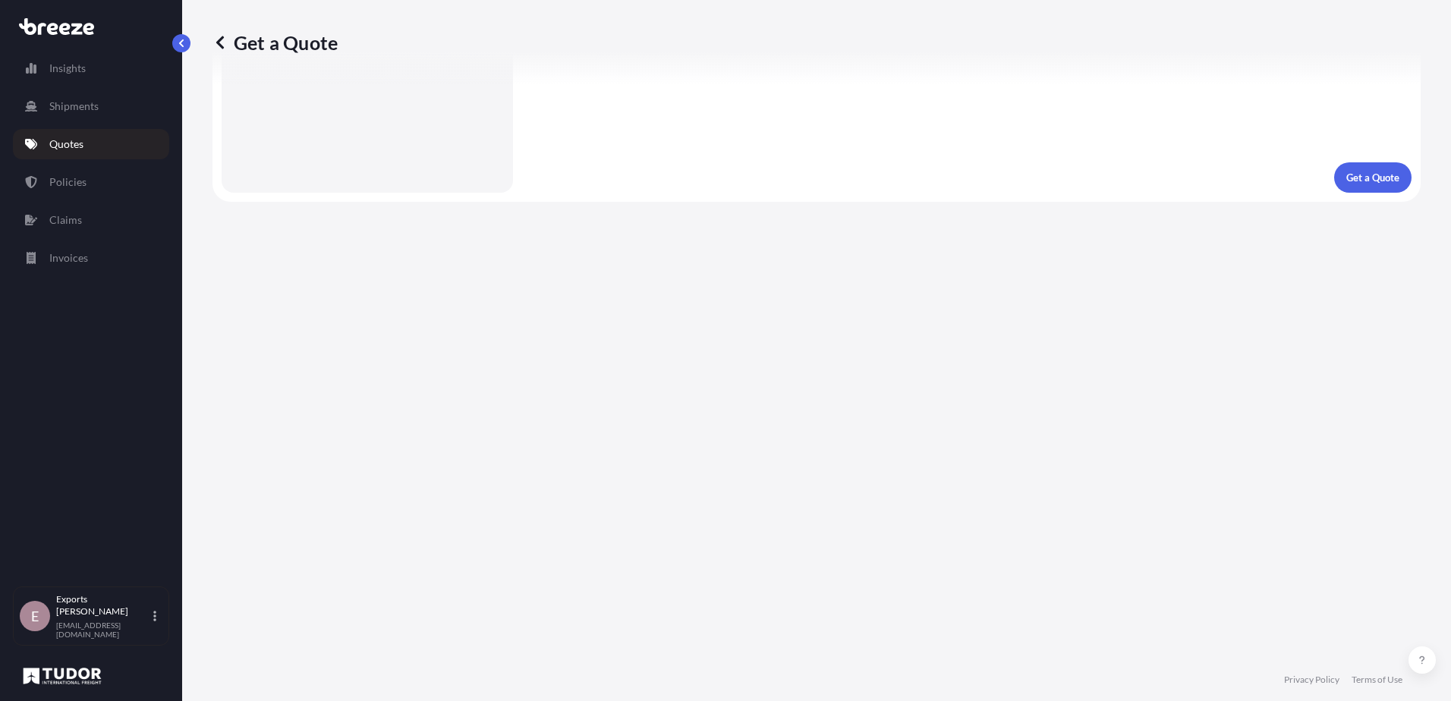
scroll to position [574, 0]
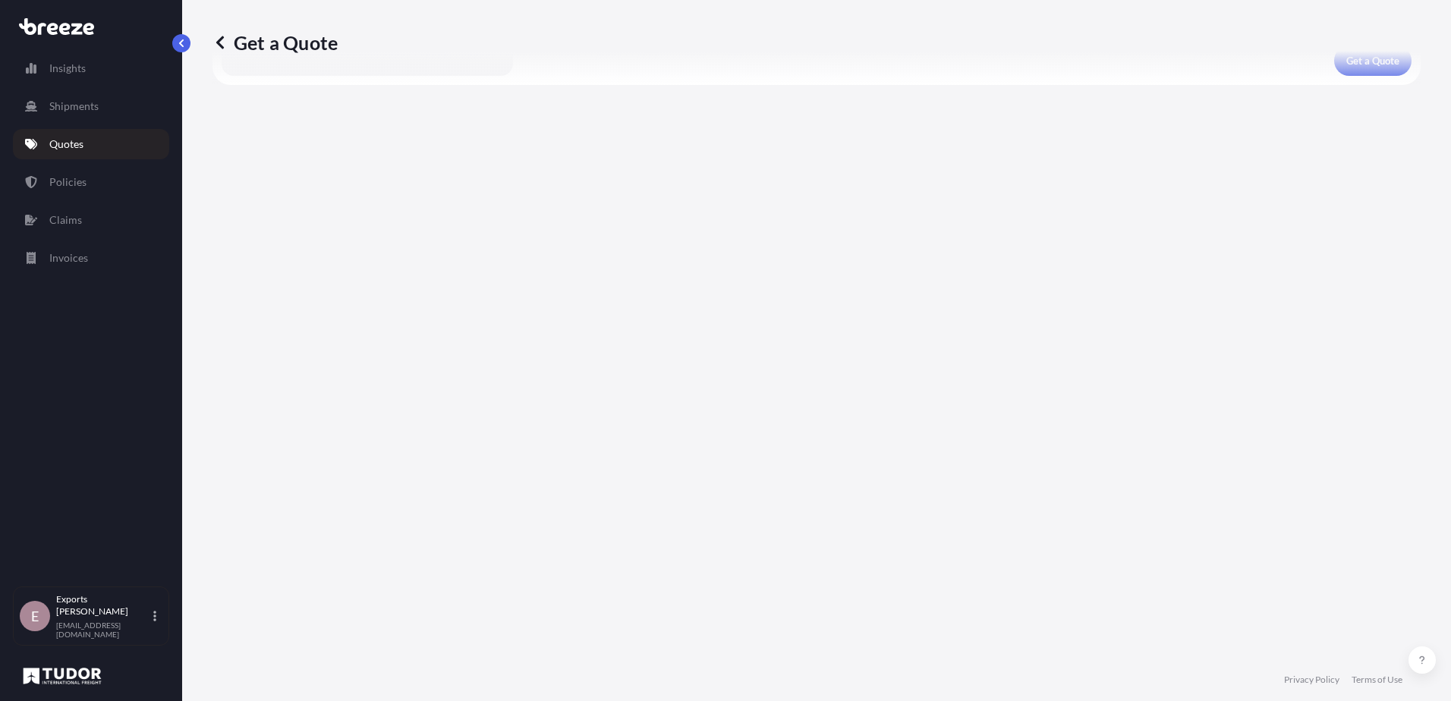
click at [234, 48] on p "Get a Quote" at bounding box center [274, 42] width 125 height 24
click at [1338, 62] on div "Get a Quote" at bounding box center [816, 42] width 1208 height 85
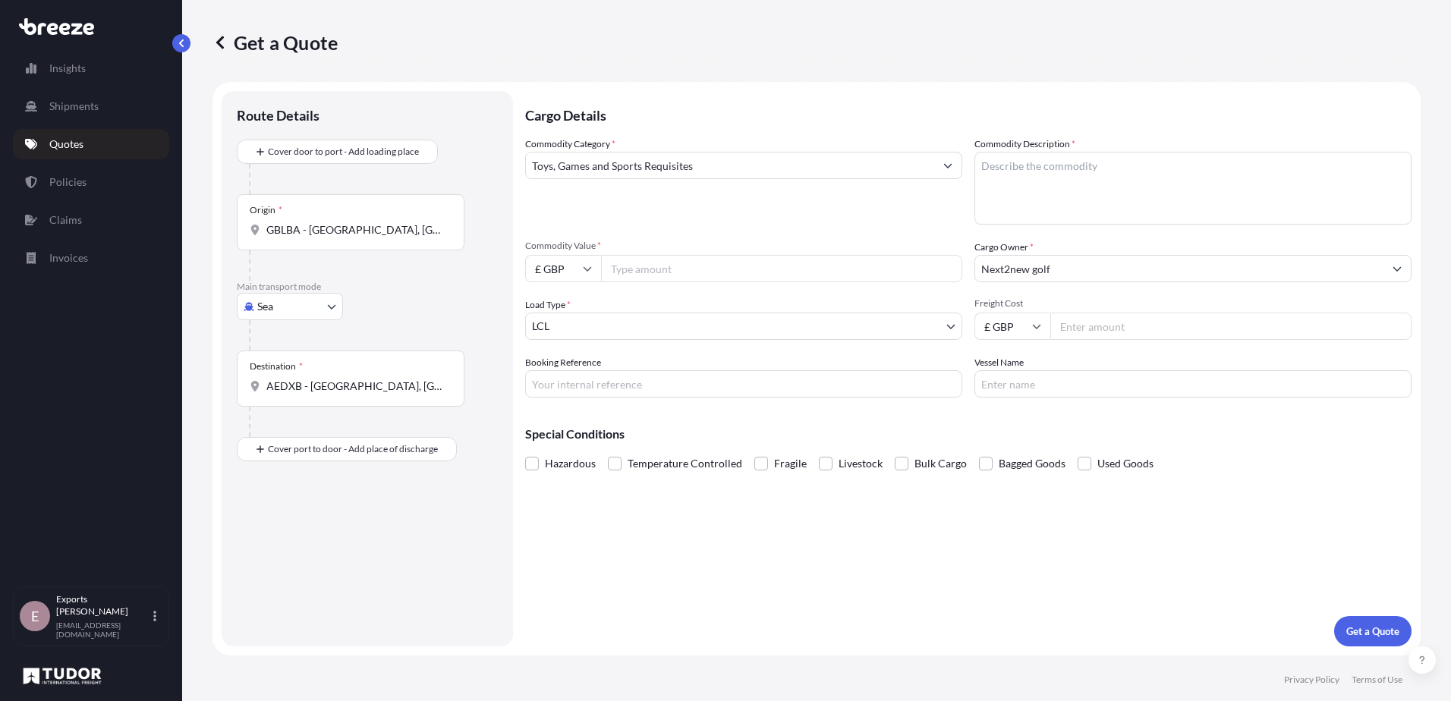
scroll to position [0, 0]
click at [1004, 173] on textarea "golf equipment" at bounding box center [1192, 191] width 437 height 73
click at [992, 169] on textarea "golf equipment" at bounding box center [1192, 191] width 437 height 73
type textarea "golf clubs"
click at [759, 277] on input "Commodity Value *" at bounding box center [781, 271] width 361 height 27
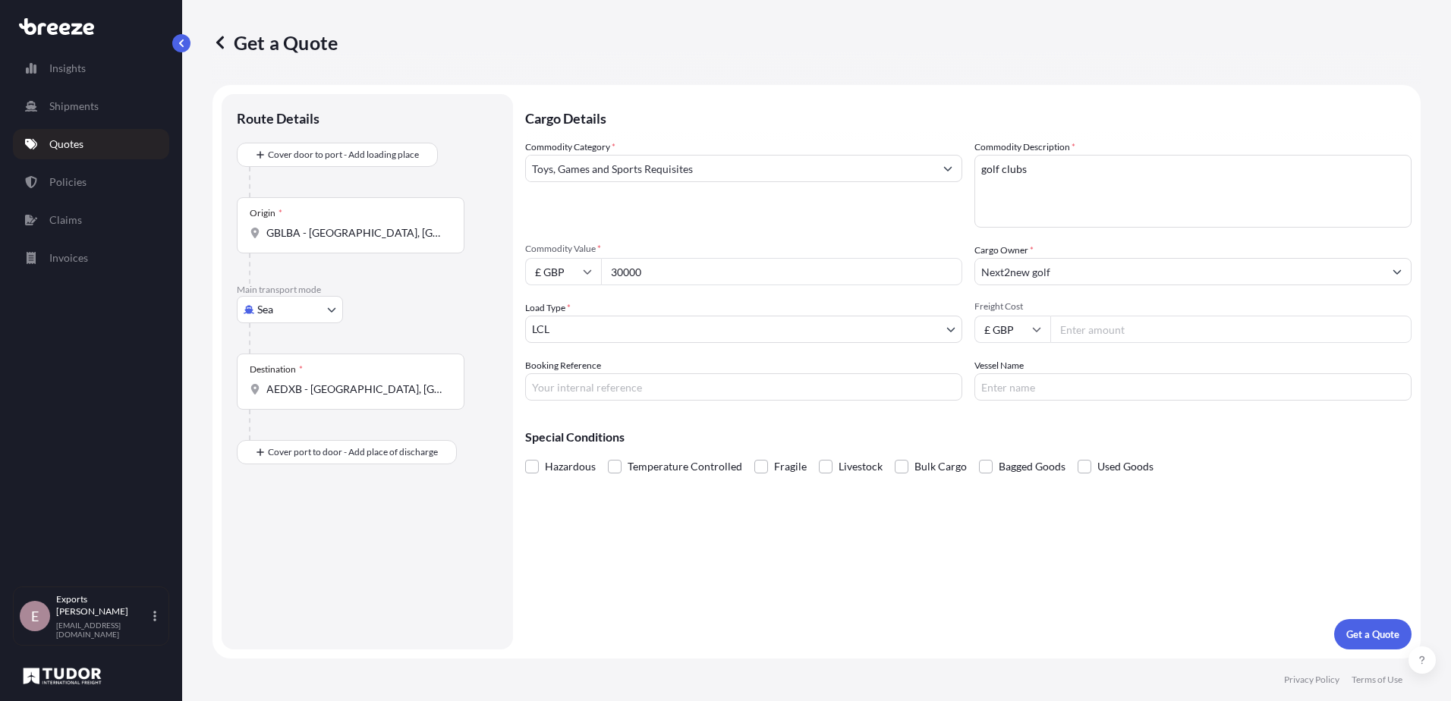
type input "30000"
click at [333, 310] on body "Insights Shipments Quotes Policies Claims Invoices E Exports Tudor Freight [EMA…" at bounding box center [725, 350] width 1451 height 701
click at [285, 376] on div "Air" at bounding box center [290, 376] width 94 height 27
select select "Air"
click at [1092, 338] on input "Freight Cost" at bounding box center [1230, 329] width 361 height 27
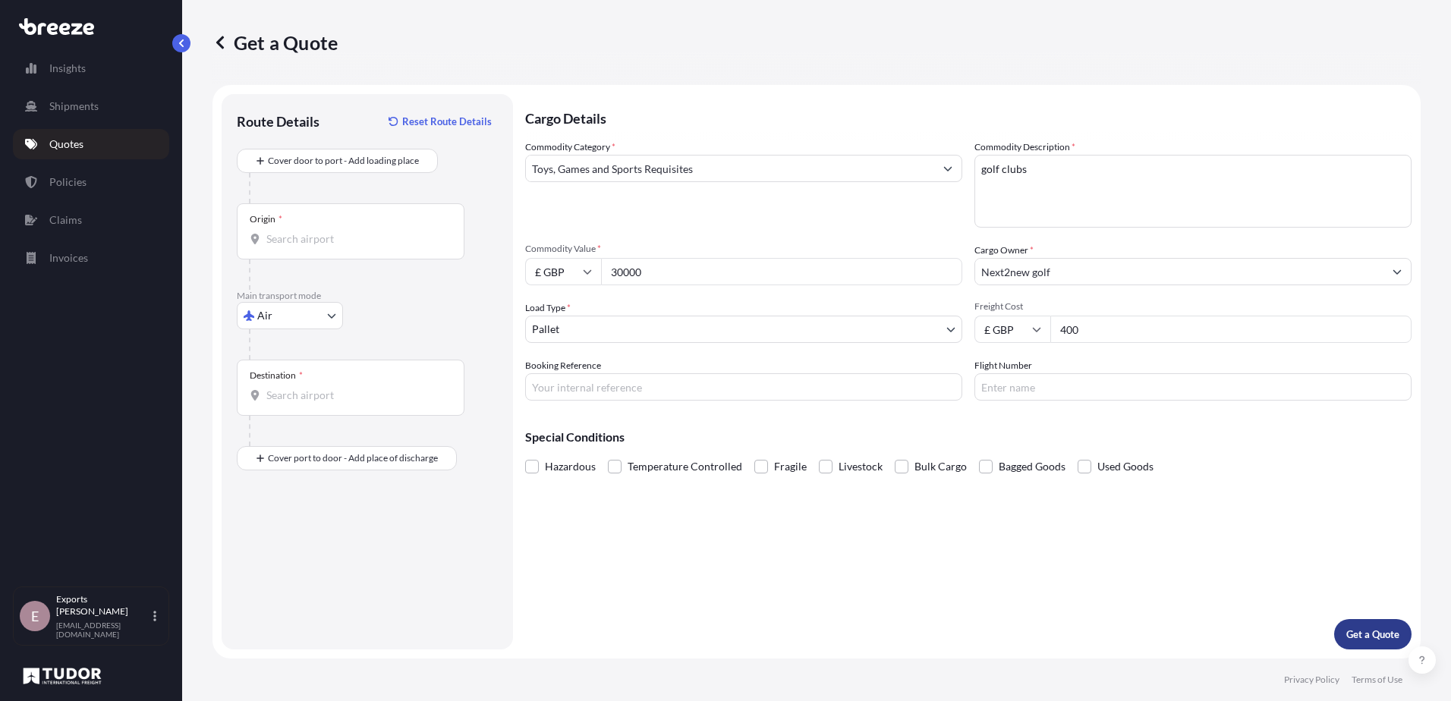
type input "400"
click at [1354, 633] on p "Get a Quote" at bounding box center [1372, 634] width 53 height 15
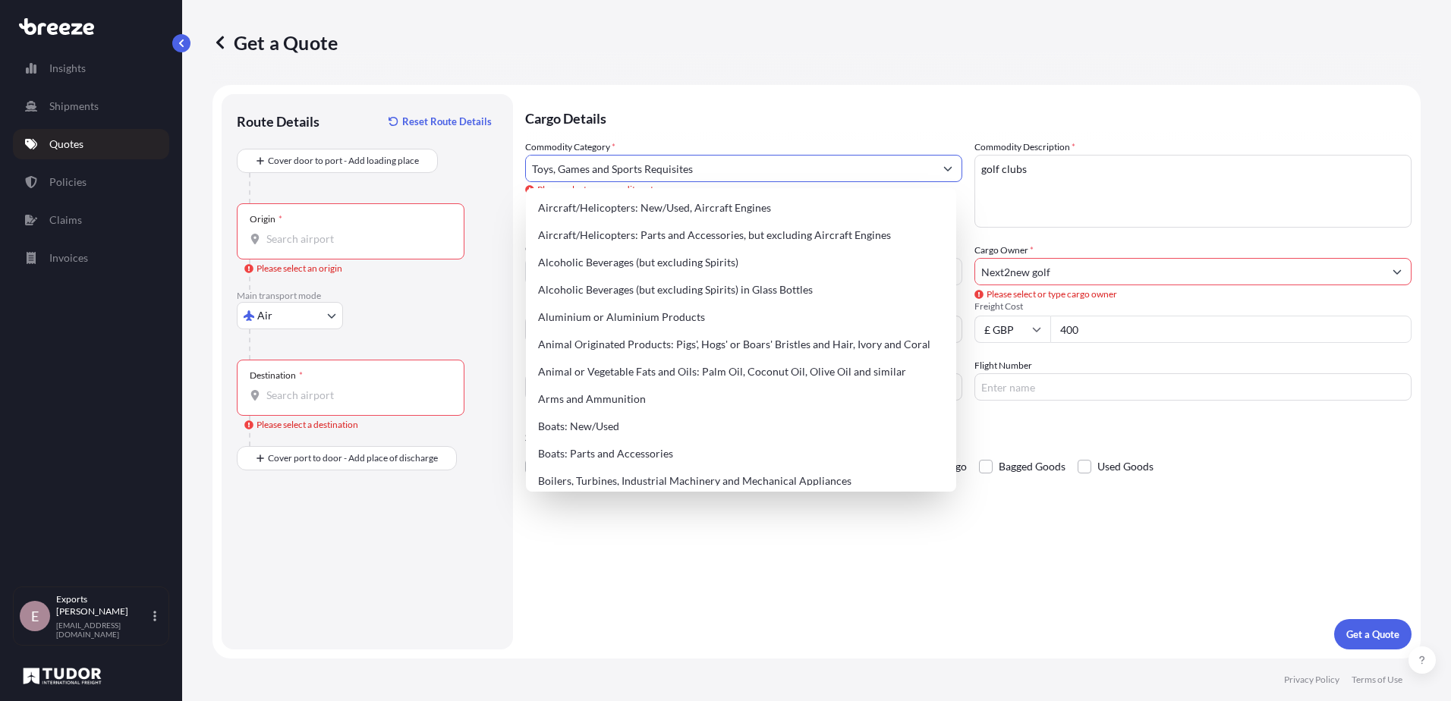
click at [935, 168] on button "Show suggestions" at bounding box center [947, 168] width 27 height 27
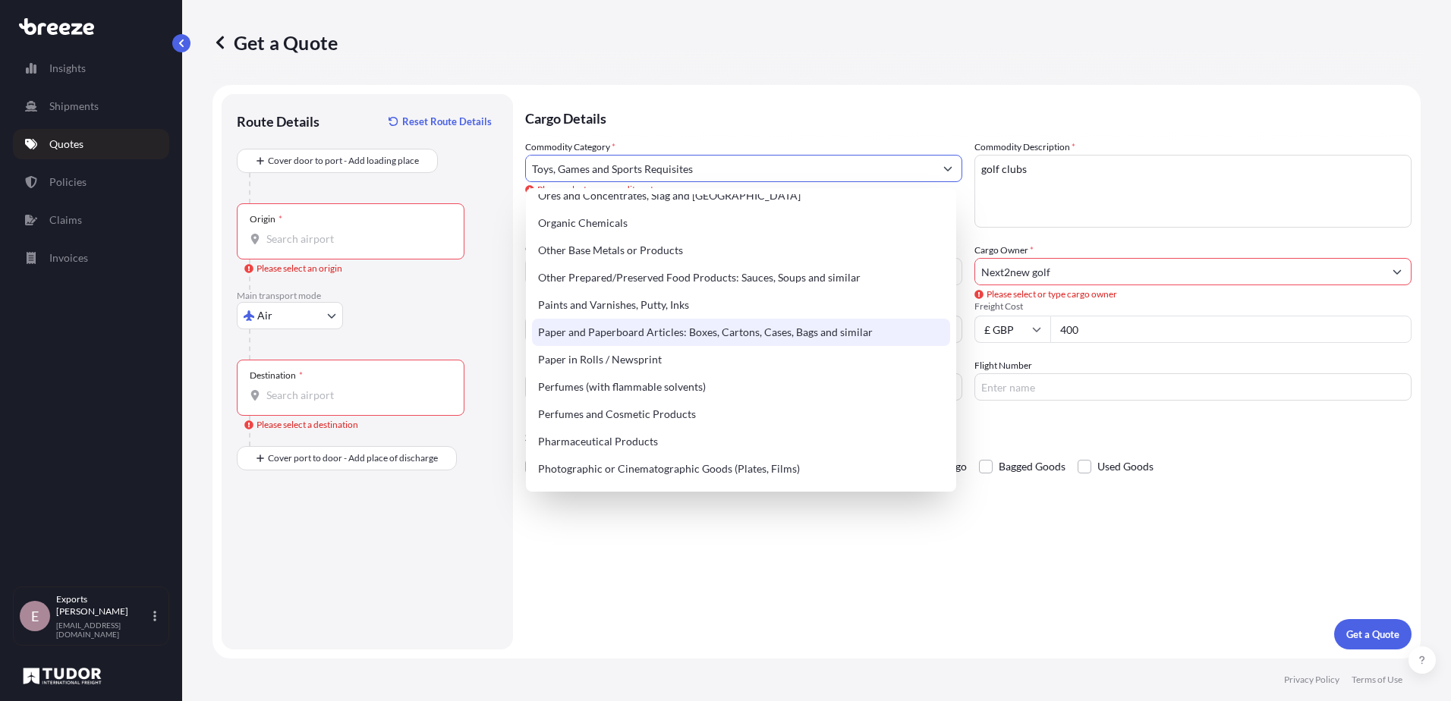
scroll to position [2394, 0]
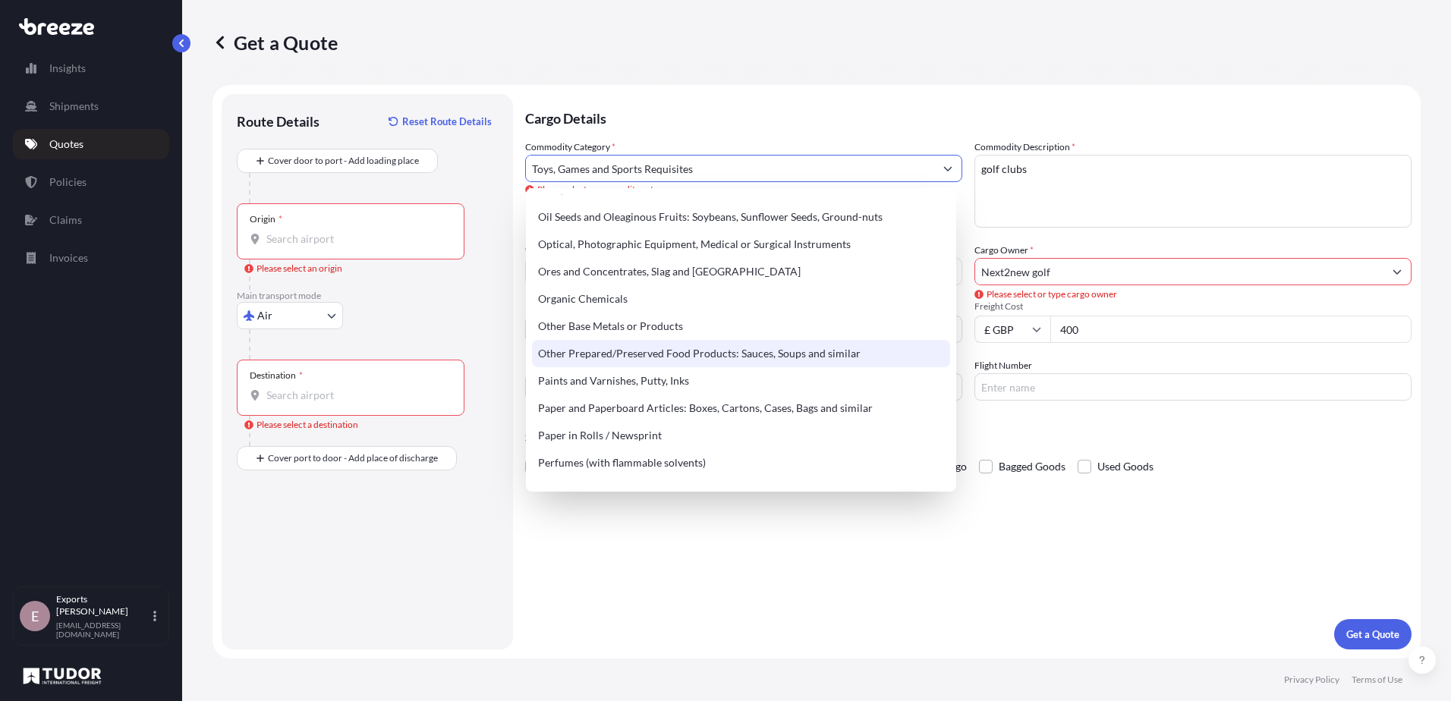
click at [306, 397] on input "Destination * Please select a destination" at bounding box center [355, 395] width 179 height 15
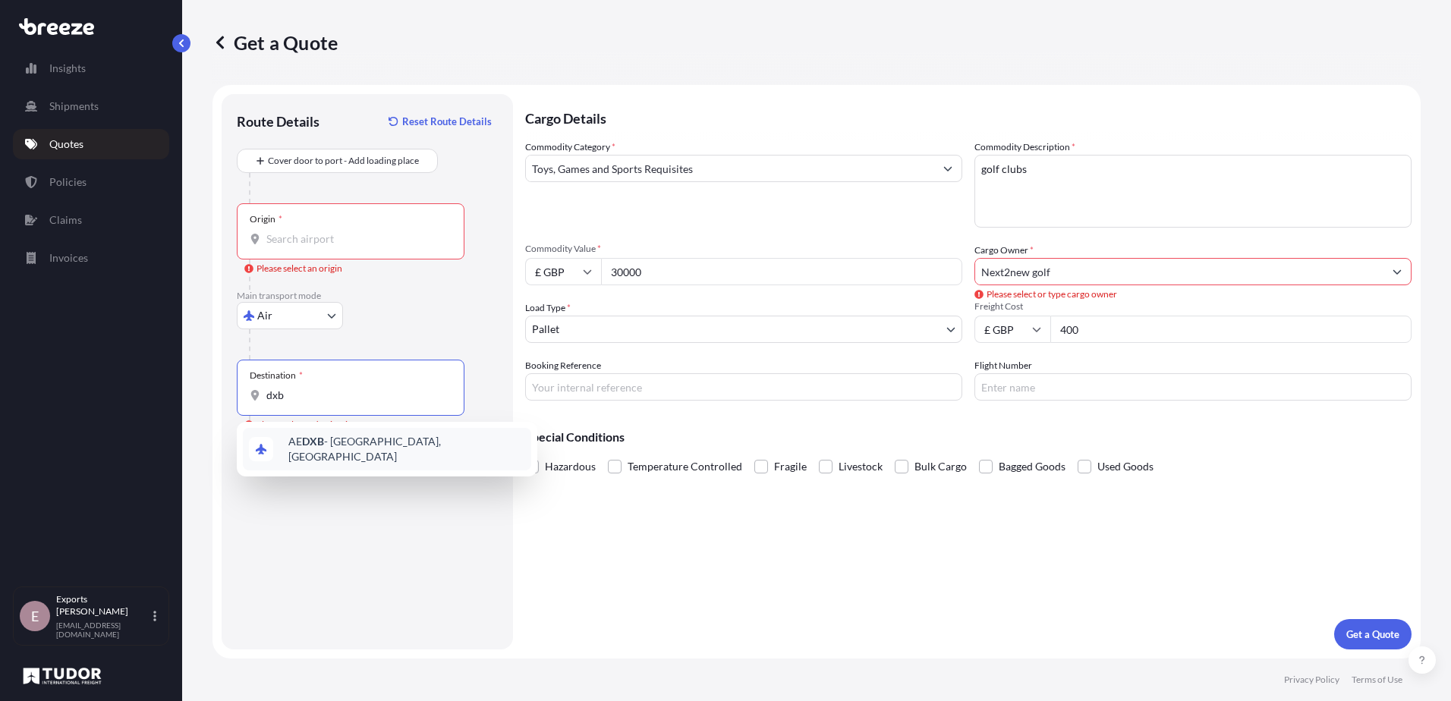
click at [306, 453] on span "AE DXB - [GEOGRAPHIC_DATA], [GEOGRAPHIC_DATA]" at bounding box center [406, 449] width 237 height 30
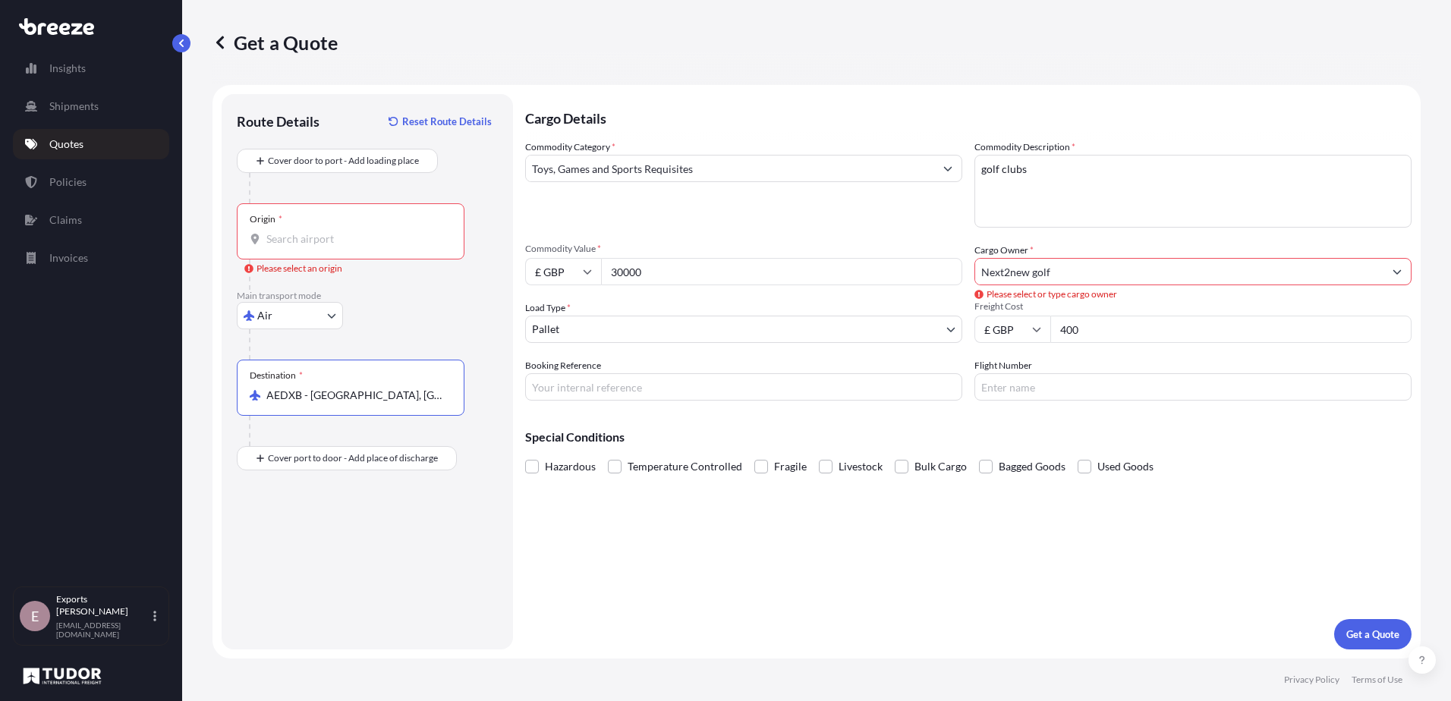
type input "AEDXB - [GEOGRAPHIC_DATA], [GEOGRAPHIC_DATA]"
click at [356, 241] on input "Origin * Please select an origin" at bounding box center [355, 238] width 179 height 15
type input "GBMNC / MAN - [GEOGRAPHIC_DATA], [GEOGRAPHIC_DATA]"
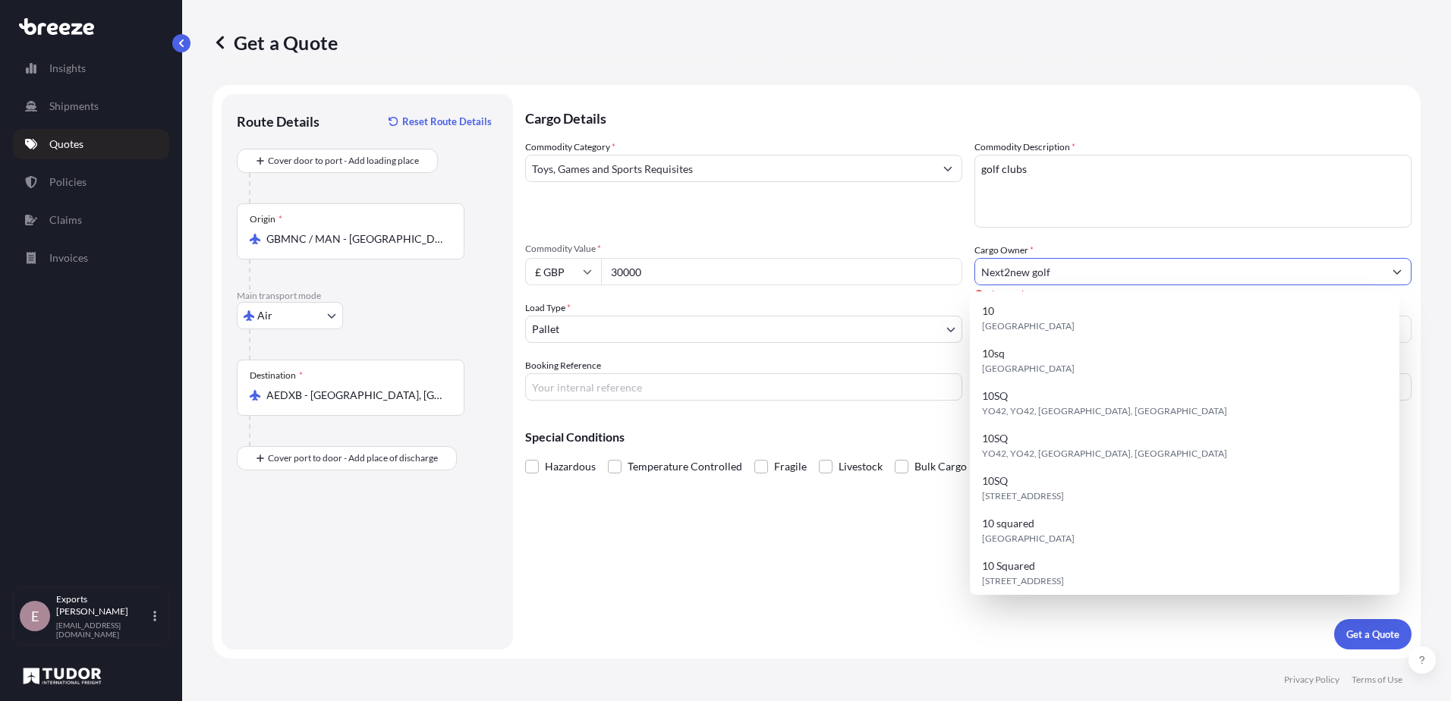
click at [1291, 271] on input "Next2new golf" at bounding box center [1179, 271] width 408 height 27
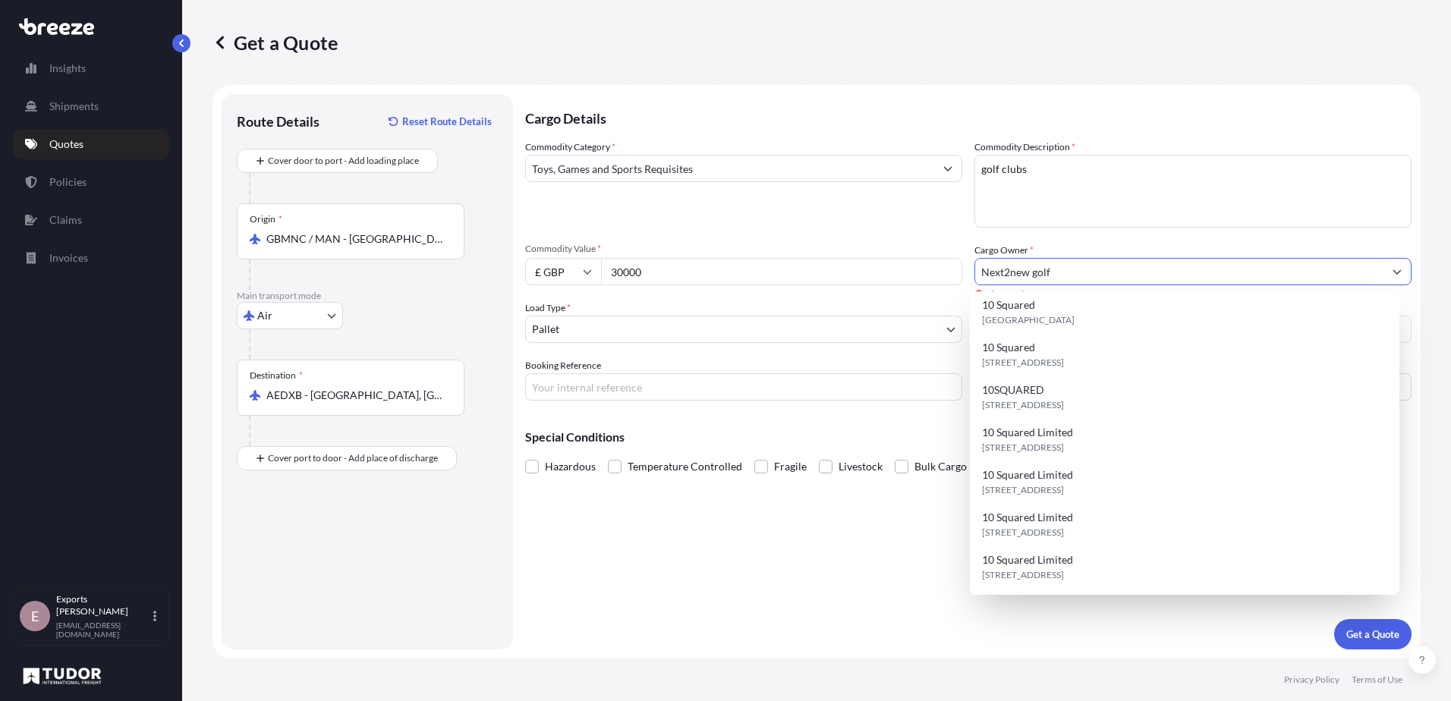
scroll to position [346, 0]
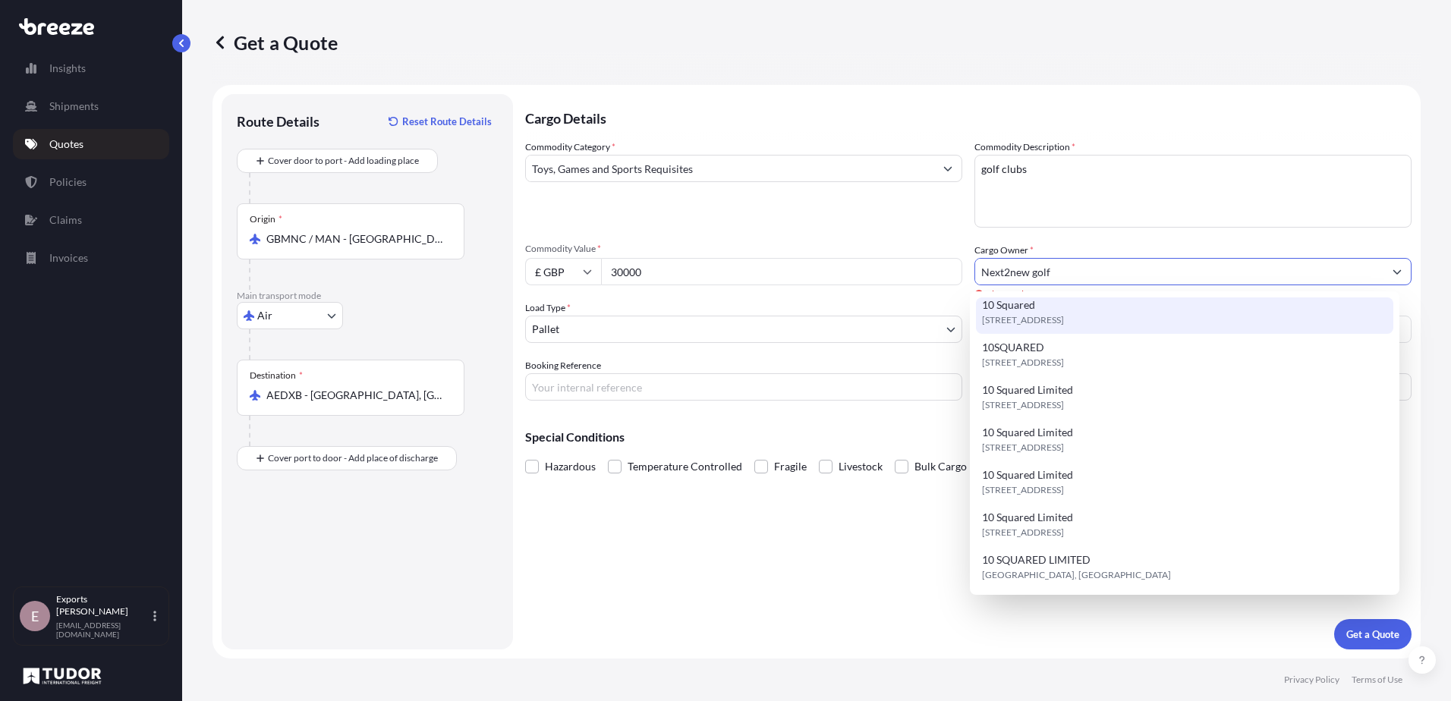
click at [1076, 272] on input "Next2new golf" at bounding box center [1179, 271] width 408 height 27
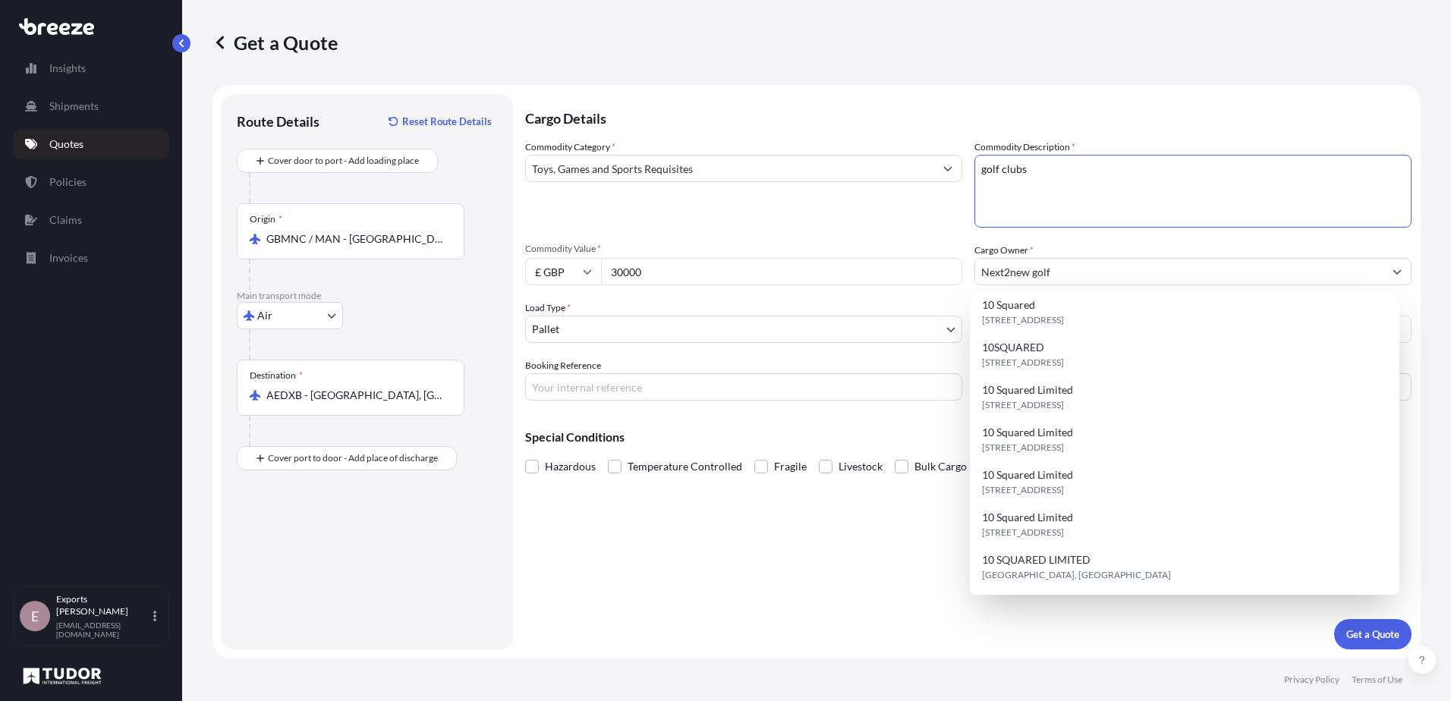
click at [1111, 200] on textarea "golf equipment" at bounding box center [1192, 191] width 437 height 73
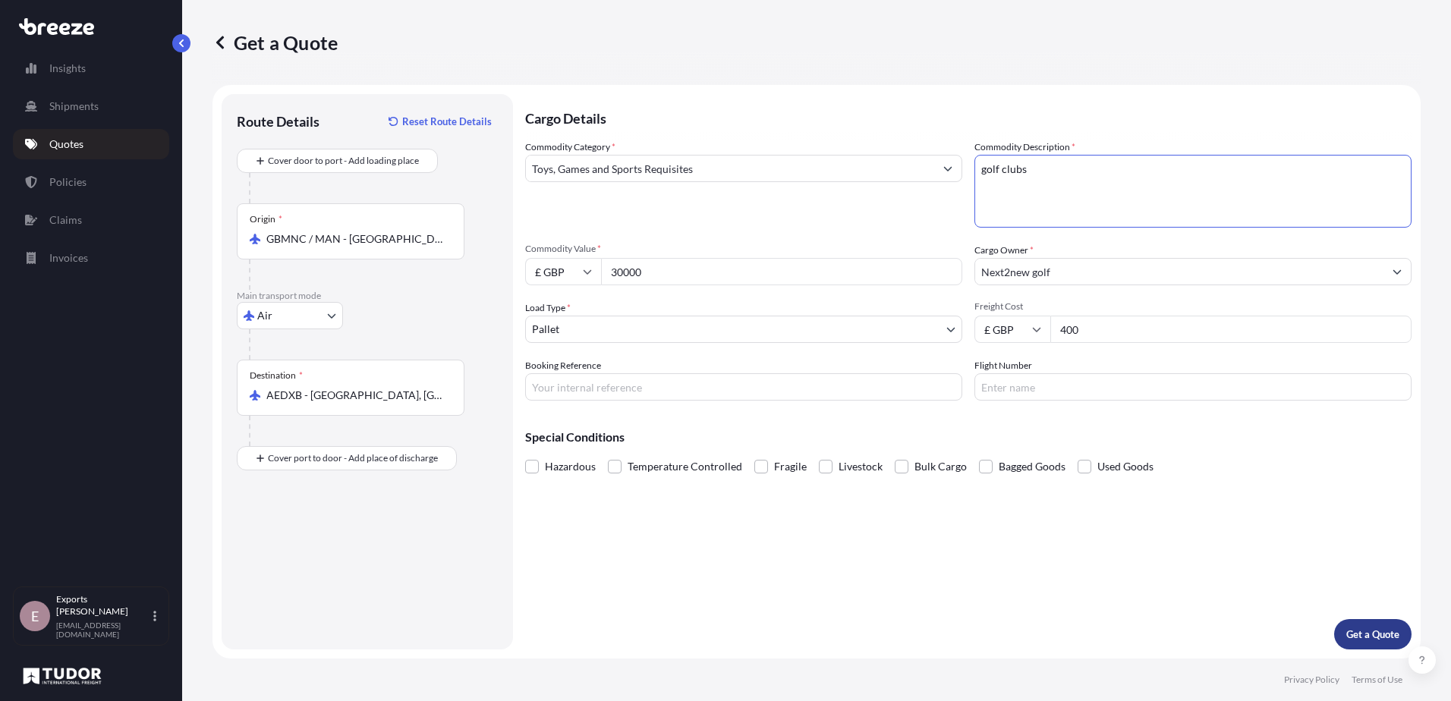
click at [1347, 627] on p "Get a Quote" at bounding box center [1372, 634] width 53 height 15
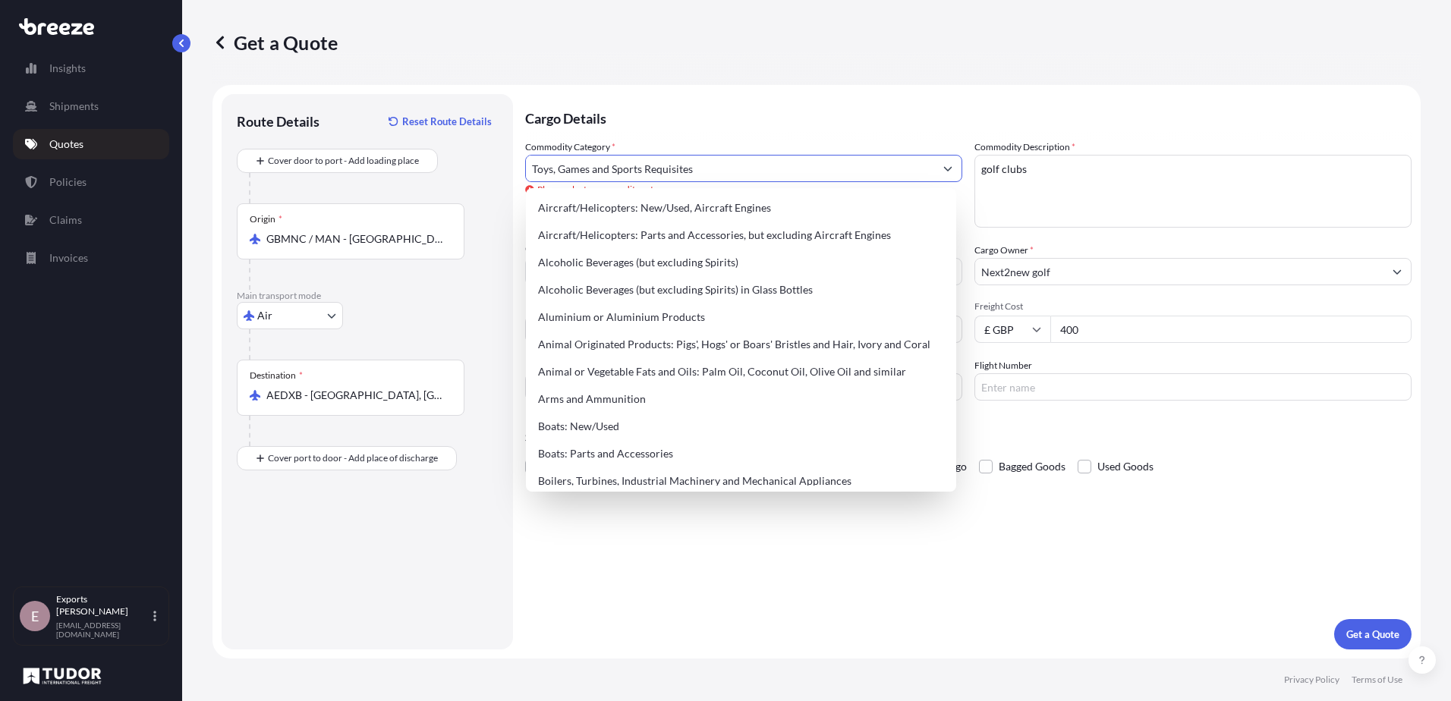
click at [792, 178] on input "Toys, Games and Sports Requisites" at bounding box center [730, 168] width 408 height 27
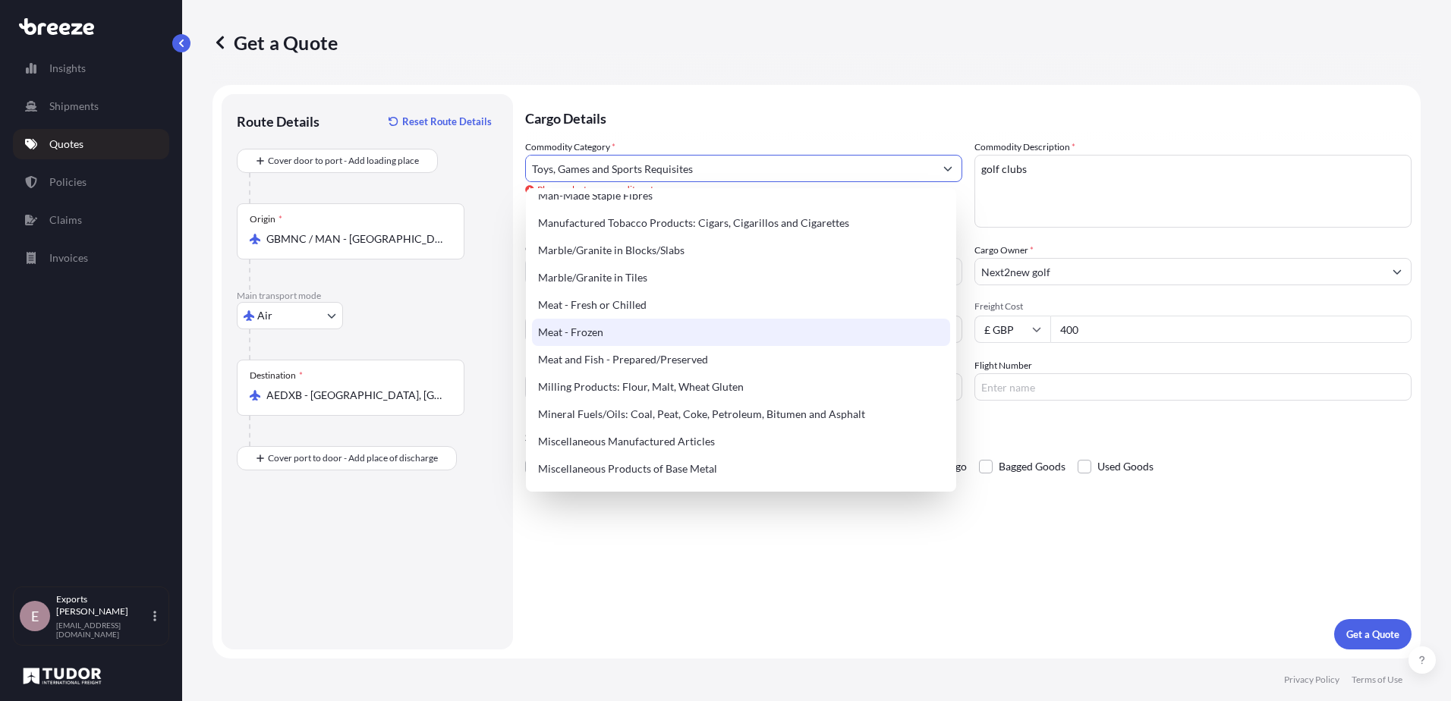
scroll to position [1973, 0]
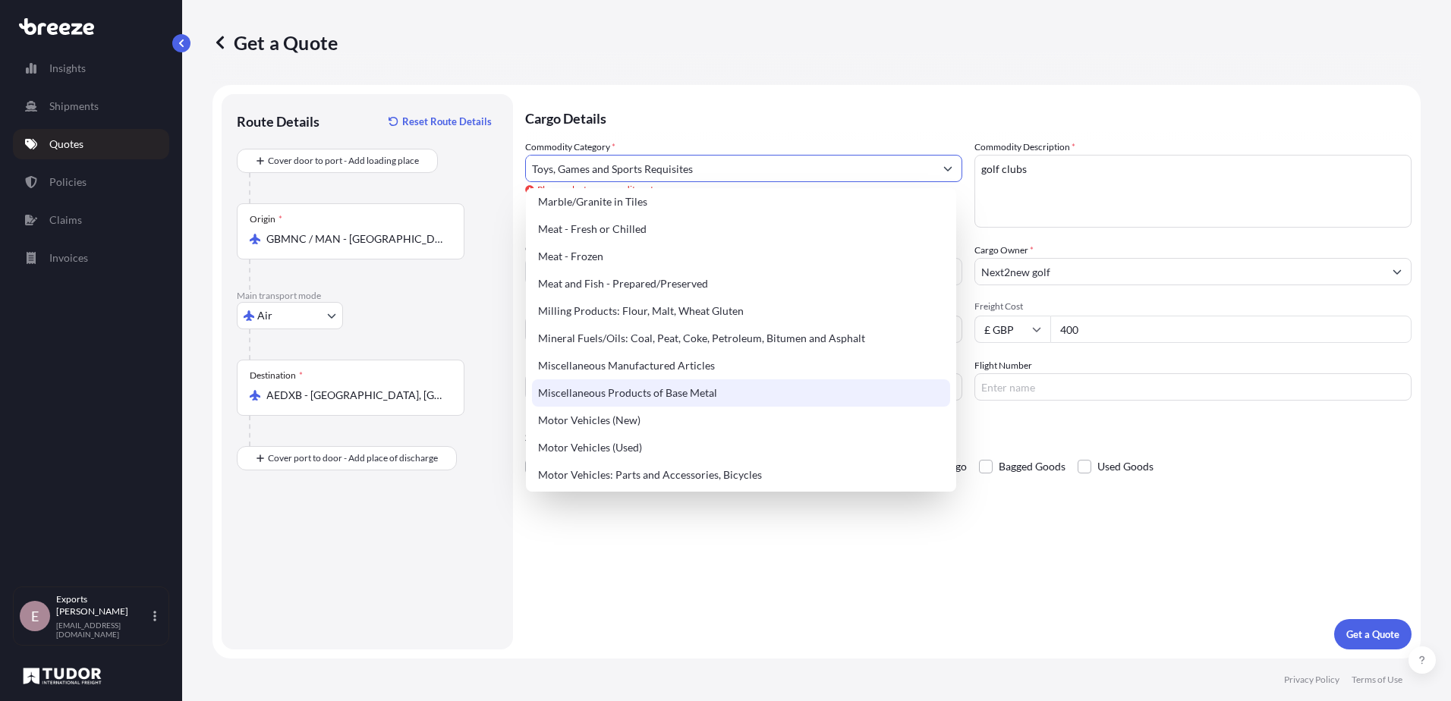
click at [662, 397] on div "Miscellaneous Products of Base Metal" at bounding box center [741, 392] width 418 height 27
type input "Miscellaneous Products of Base Metal"
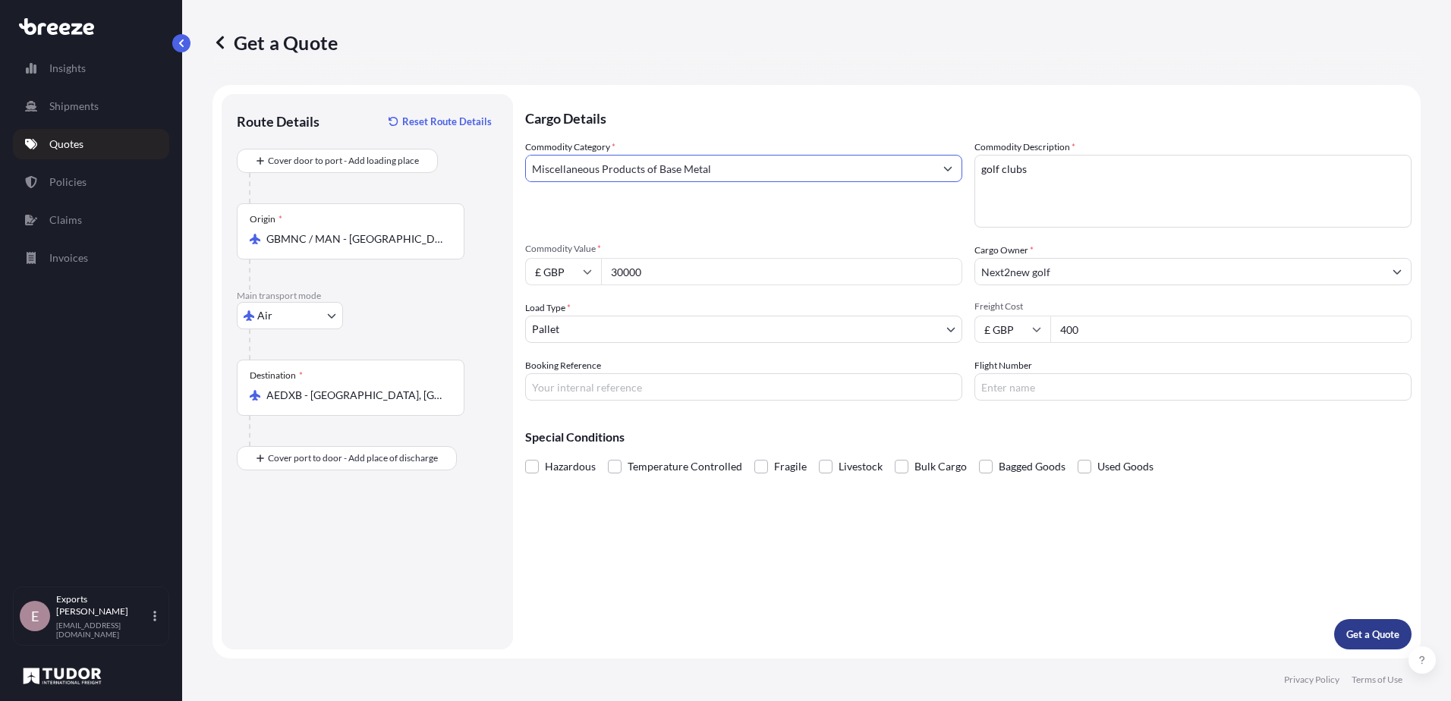
click at [1361, 631] on p "Get a Quote" at bounding box center [1372, 634] width 53 height 15
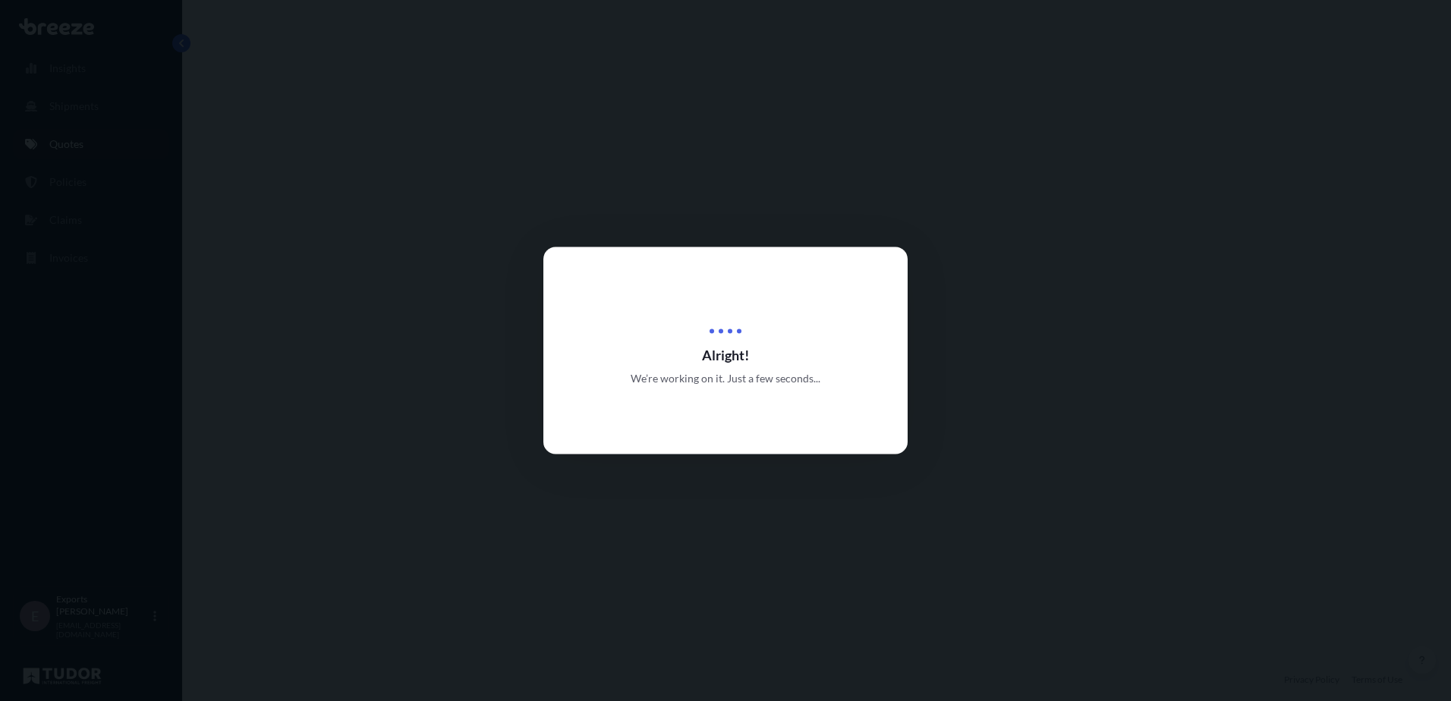
select select "Air"
select select "1"
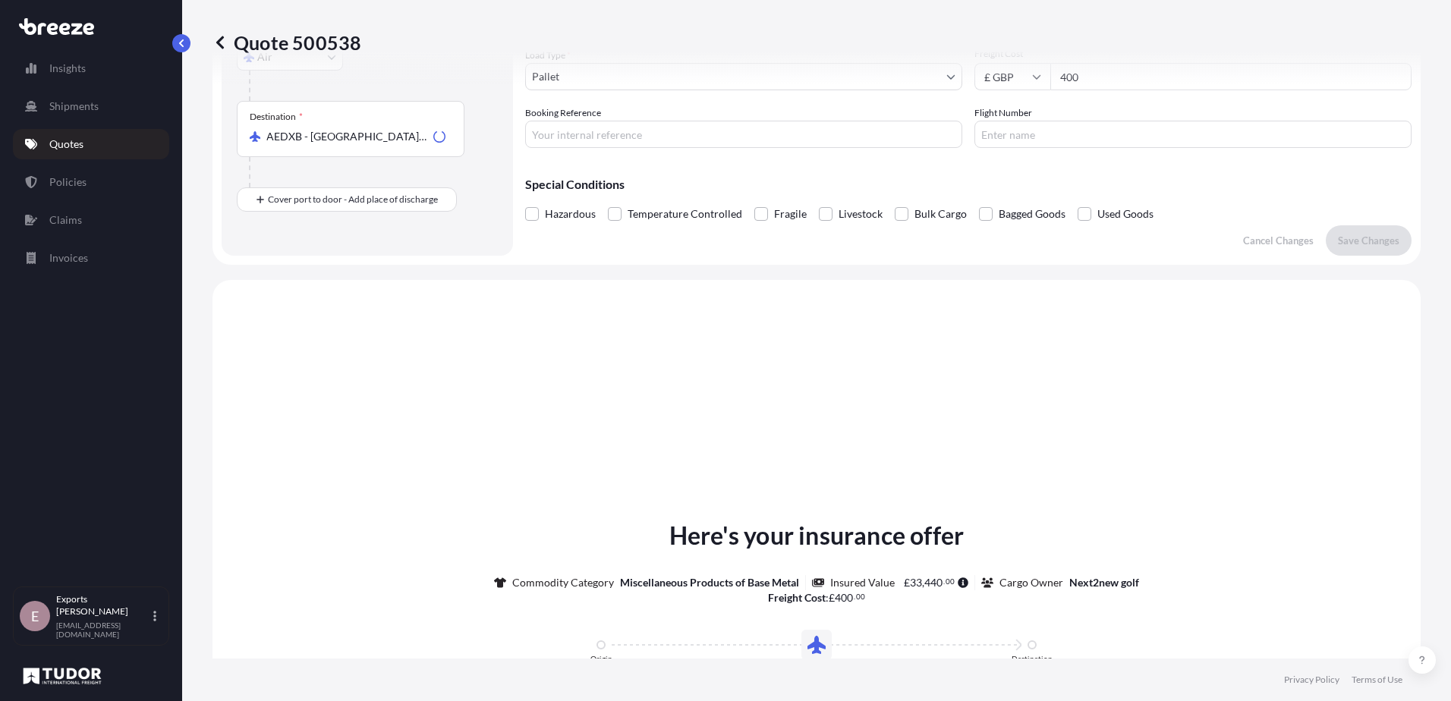
scroll to position [457, 0]
